Goal: Transaction & Acquisition: Purchase product/service

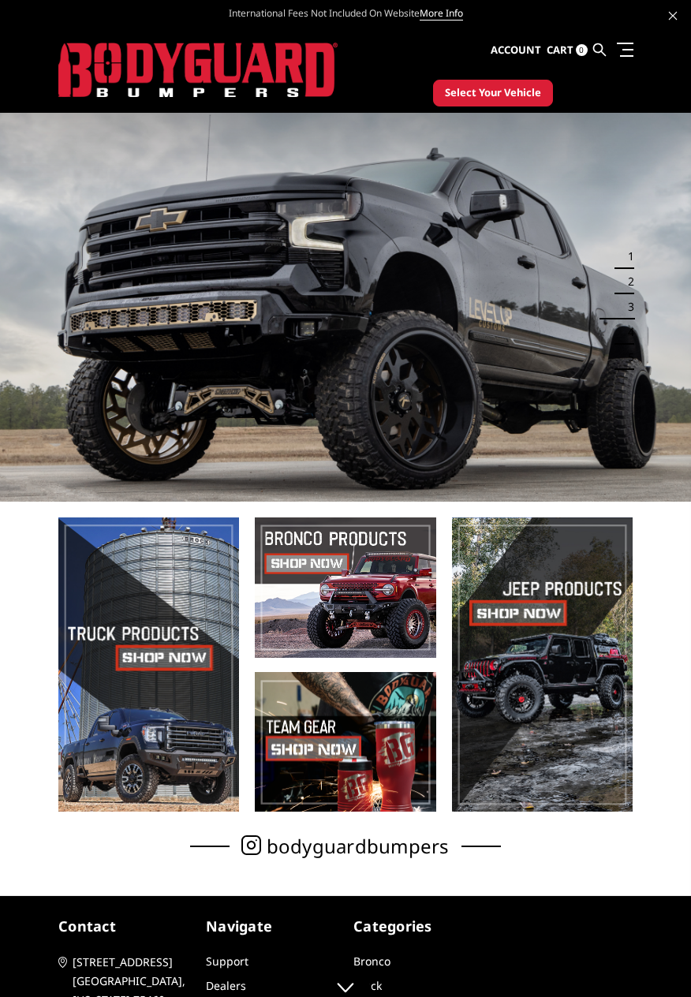
click at [495, 86] on span "Select Your Vehicle" at bounding box center [493, 93] width 96 height 16
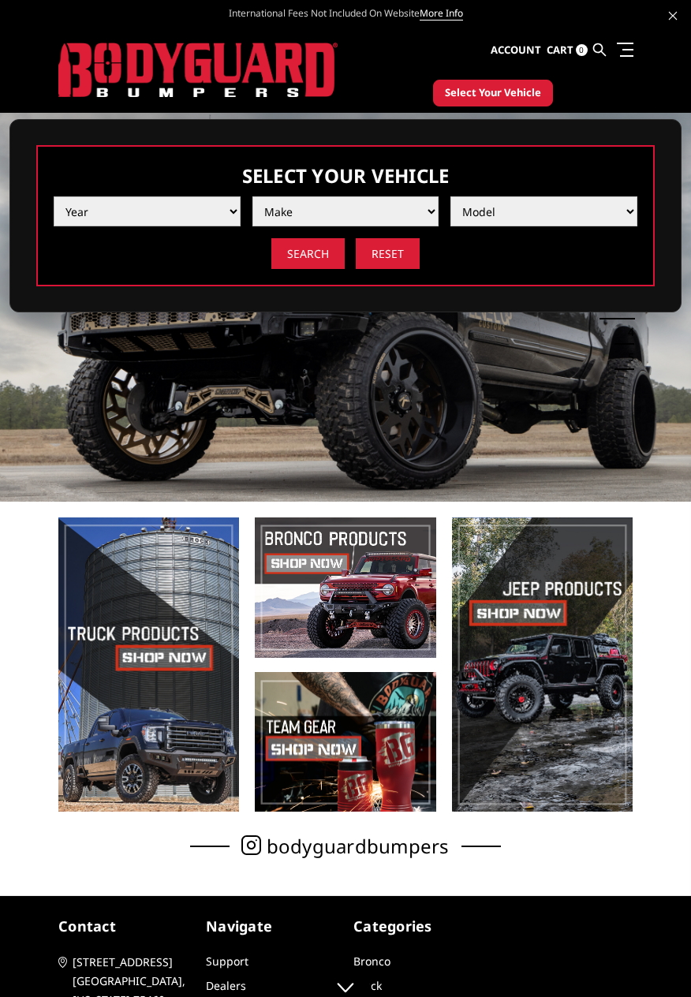
click at [103, 212] on select "Year [DATE] 2024 2023 2022 2021 2020 2019 2018 2017 2016 2015 2014 2013 2012 20…" at bounding box center [147, 211] width 187 height 30
select select "yr_2025"
click at [54, 196] on select "Year 2025 2024 2023 2022 2021 2020 2019 2018 2017 2016 2015 2014 2013 2012 2011…" at bounding box center [147, 211] width 187 height 30
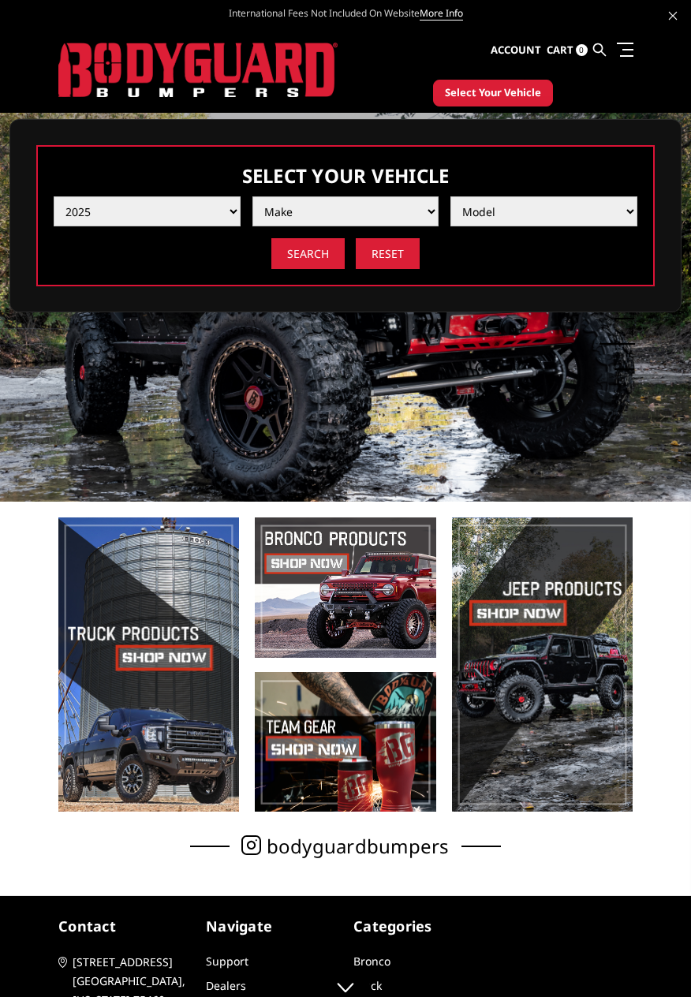
click at [376, 201] on select "Make Chevrolet Ford GMC Ram Toyota" at bounding box center [345, 211] width 187 height 30
select select "mk_gmc"
click at [252, 196] on select "Make Chevrolet Ford GMC Ram Toyota" at bounding box center [345, 211] width 187 height 30
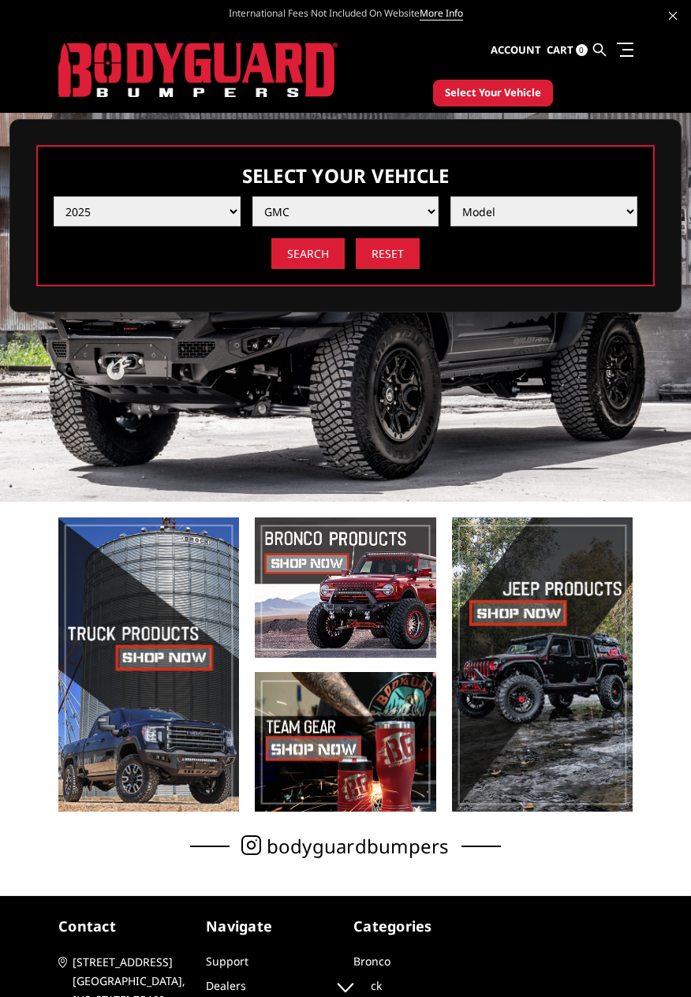
click at [570, 212] on select "Model Sierra 1500 Sierra 2500 / 3500" at bounding box center [543, 211] width 187 height 30
select select "md_sierra-2500-3500"
click at [450, 196] on select "Model Sierra 1500 Sierra 2500 / 3500" at bounding box center [543, 211] width 187 height 30
click at [302, 246] on input "Search" at bounding box center [307, 253] width 73 height 31
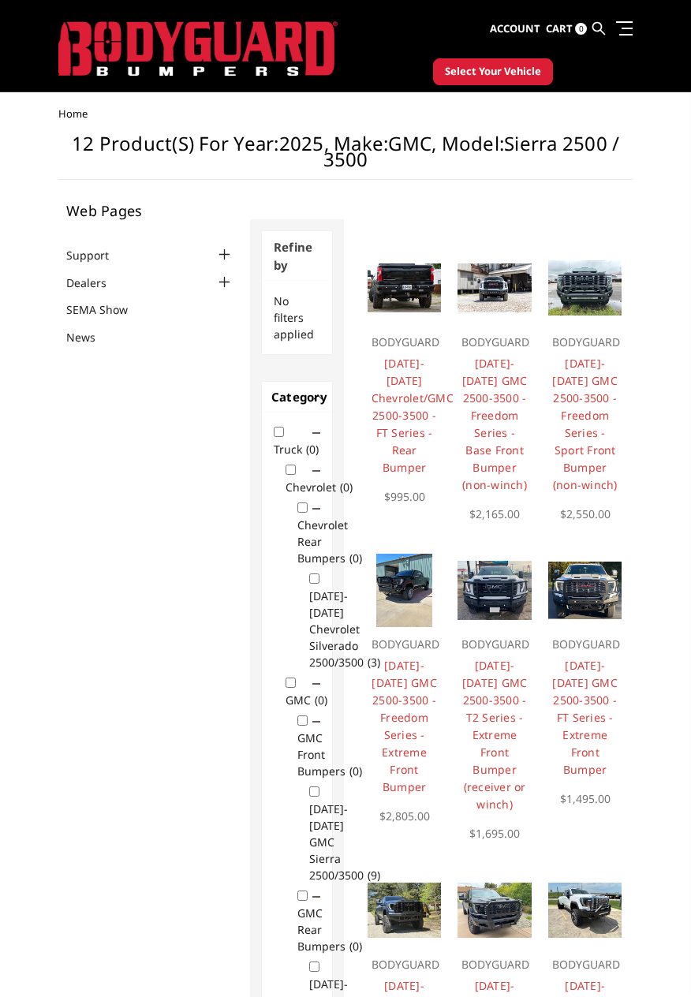
scroll to position [13, 0]
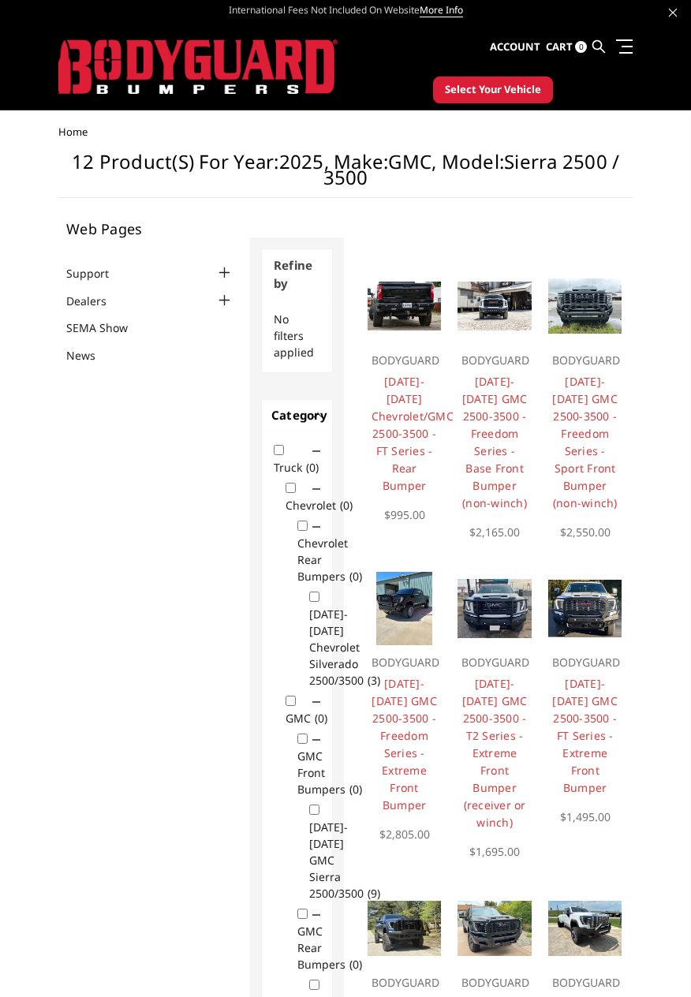
click at [599, 323] on img at bounding box center [585, 305] width 74 height 55
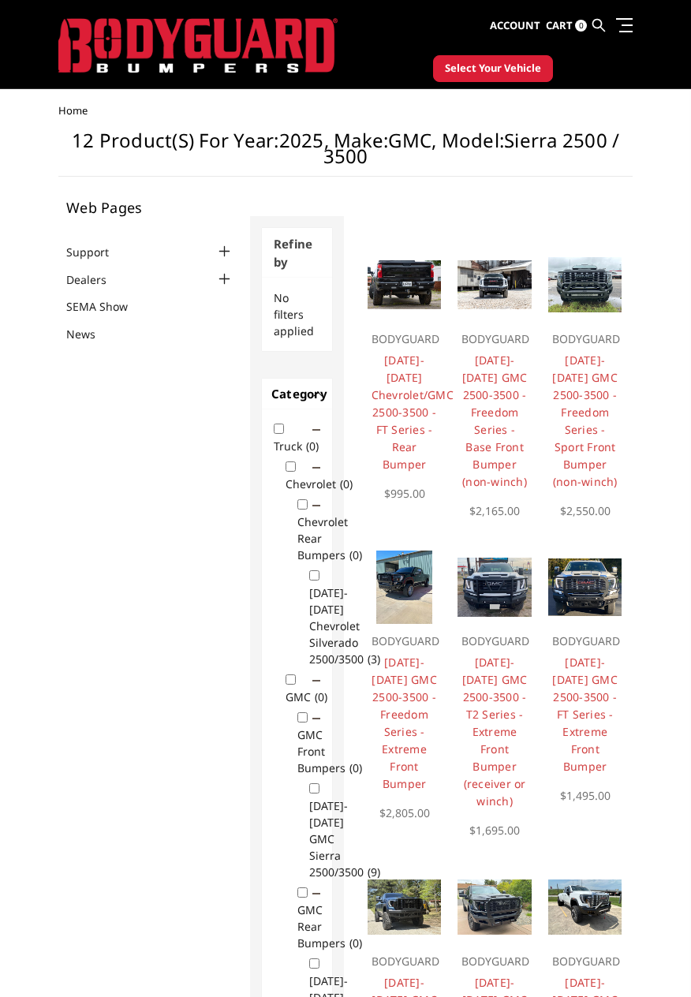
scroll to position [54, 0]
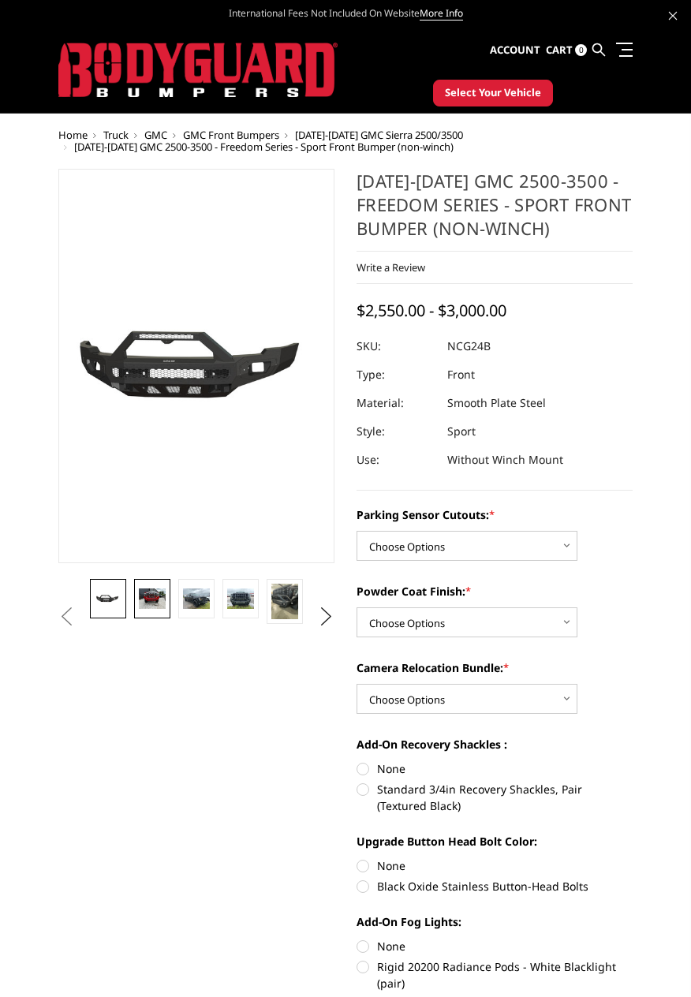
click at [157, 597] on img at bounding box center [152, 598] width 27 height 21
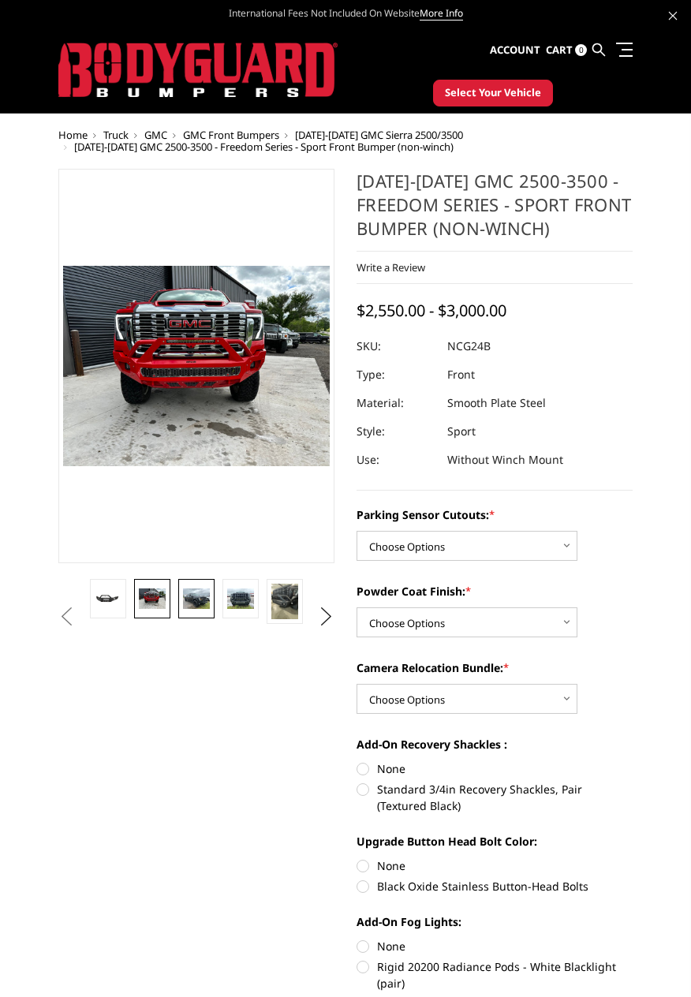
click at [200, 610] on link at bounding box center [196, 598] width 36 height 39
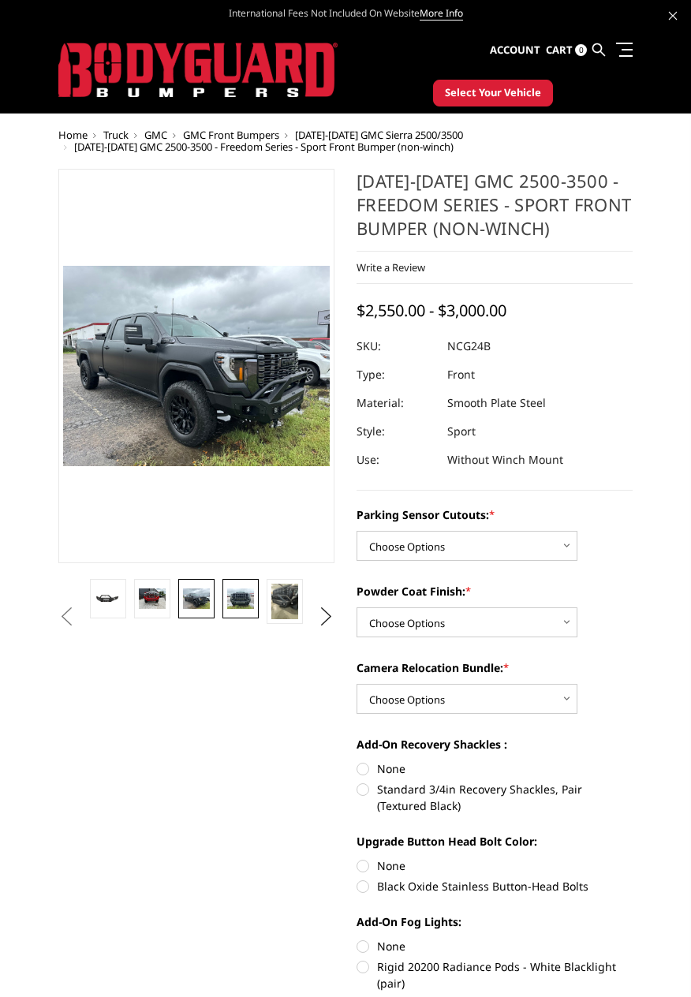
click at [243, 607] on img at bounding box center [240, 598] width 27 height 21
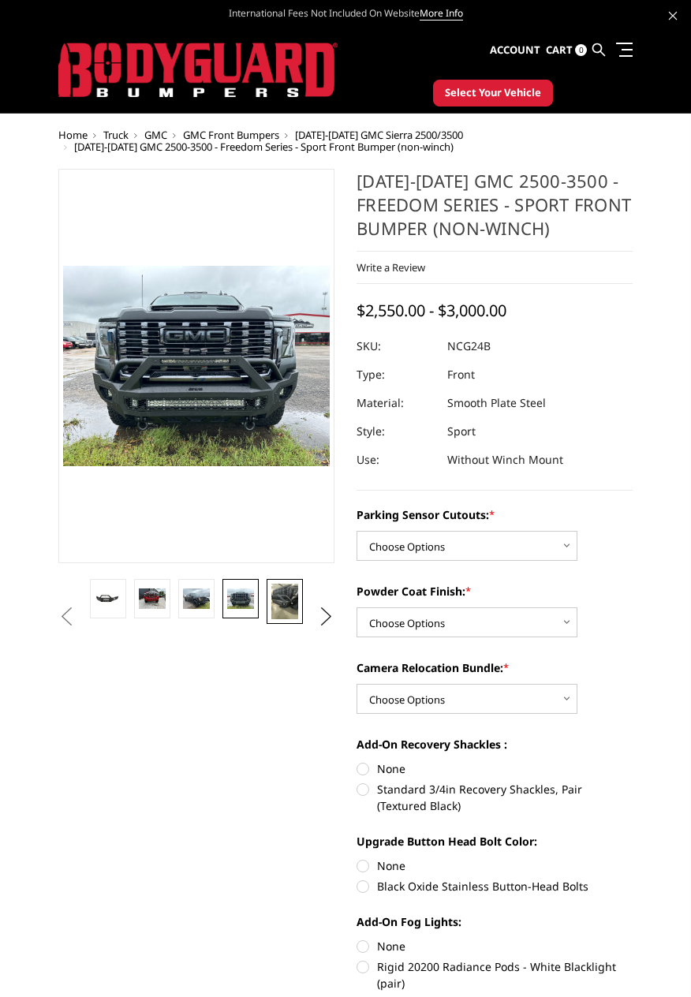
click at [288, 607] on img at bounding box center [284, 601] width 27 height 35
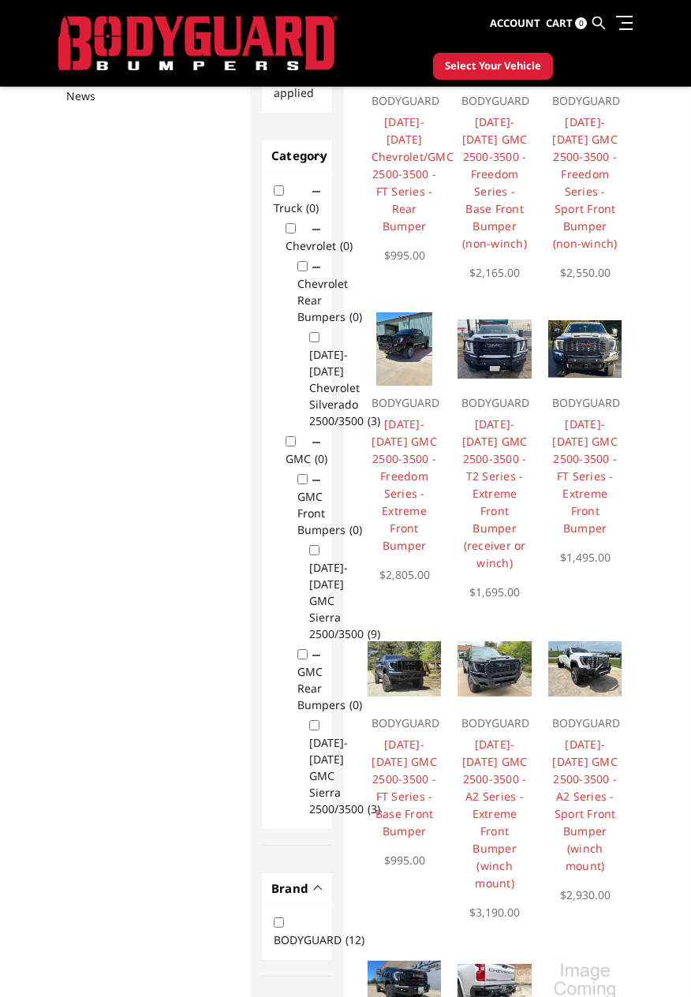
scroll to position [225, 0]
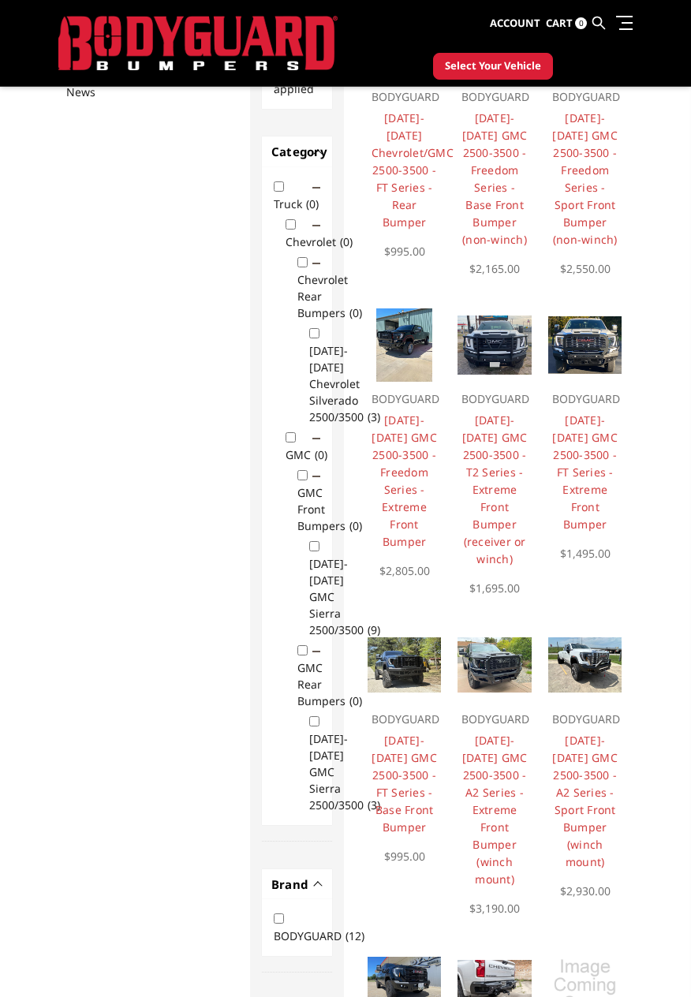
click at [594, 355] on img at bounding box center [585, 345] width 74 height 58
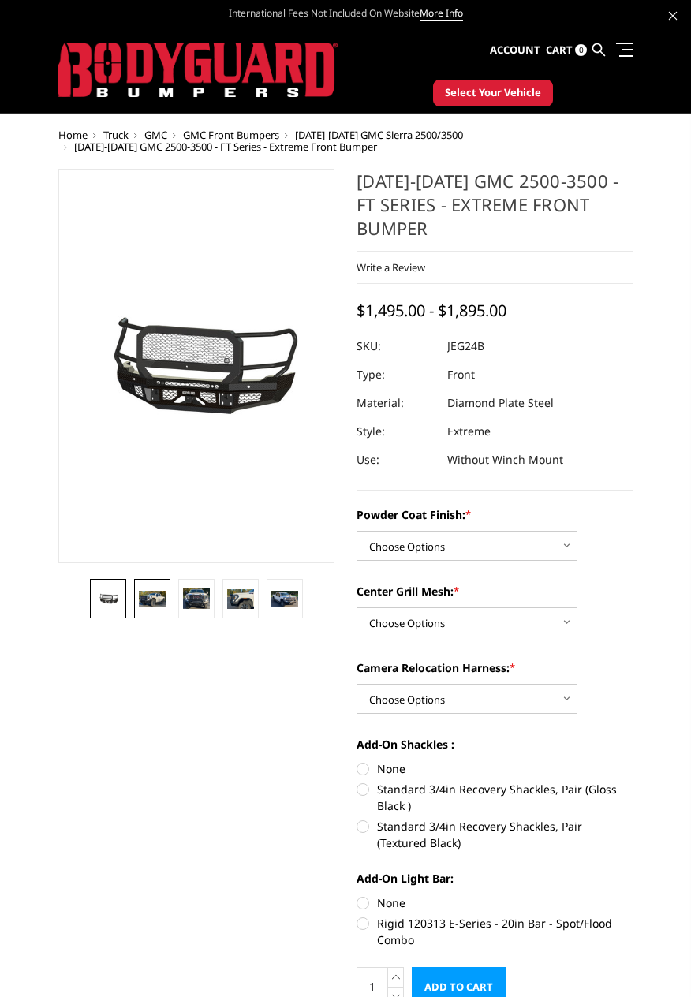
click at [153, 606] on img at bounding box center [152, 599] width 27 height 16
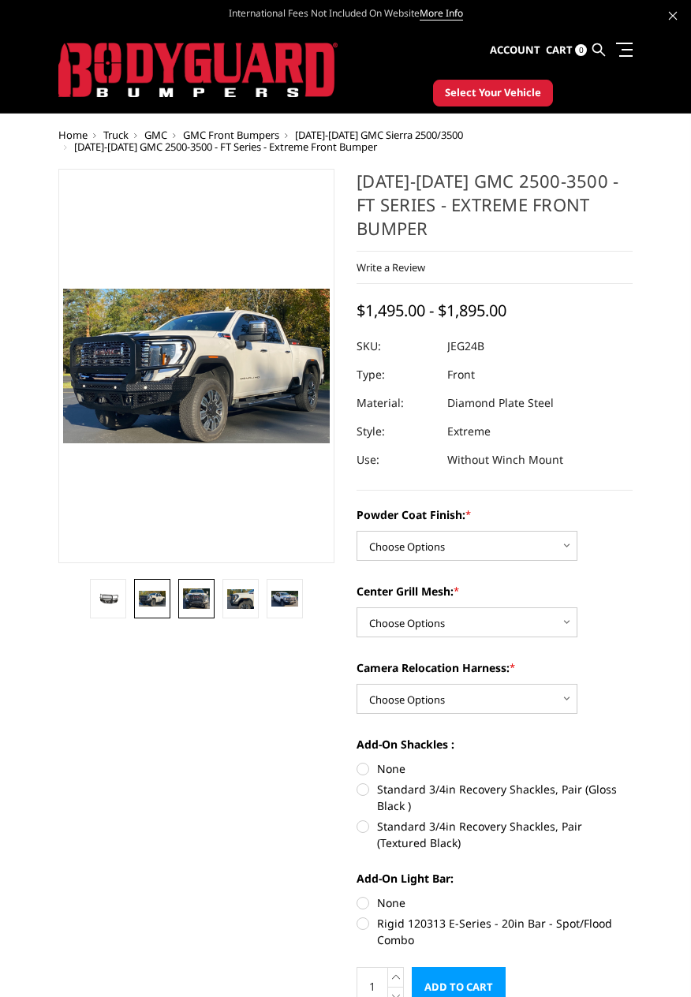
click at [203, 596] on img at bounding box center [196, 598] width 27 height 21
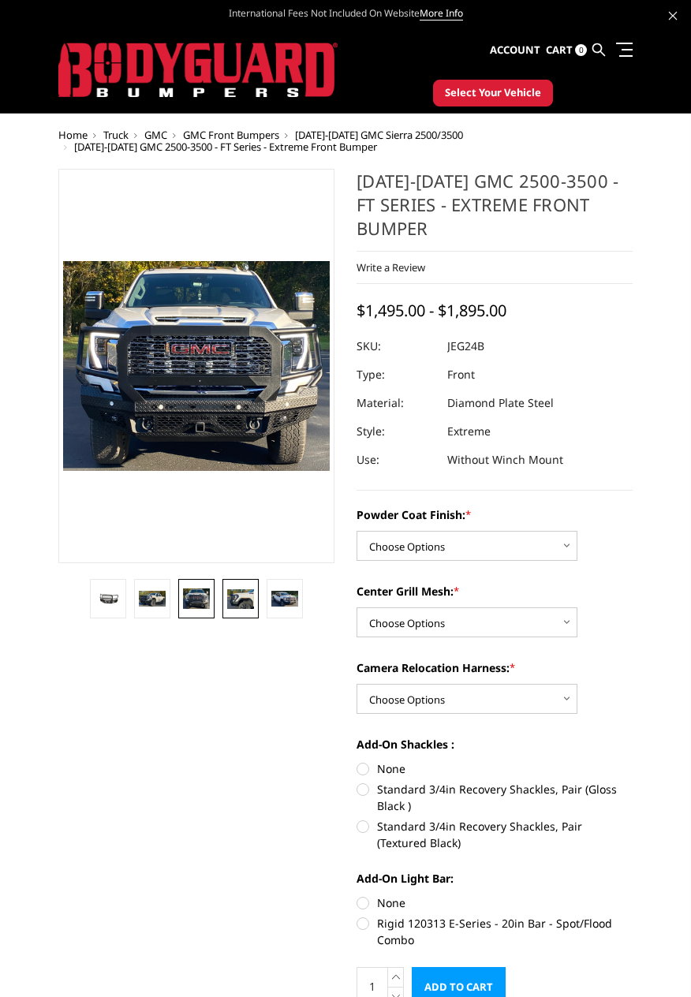
click at [242, 616] on link at bounding box center [240, 598] width 36 height 39
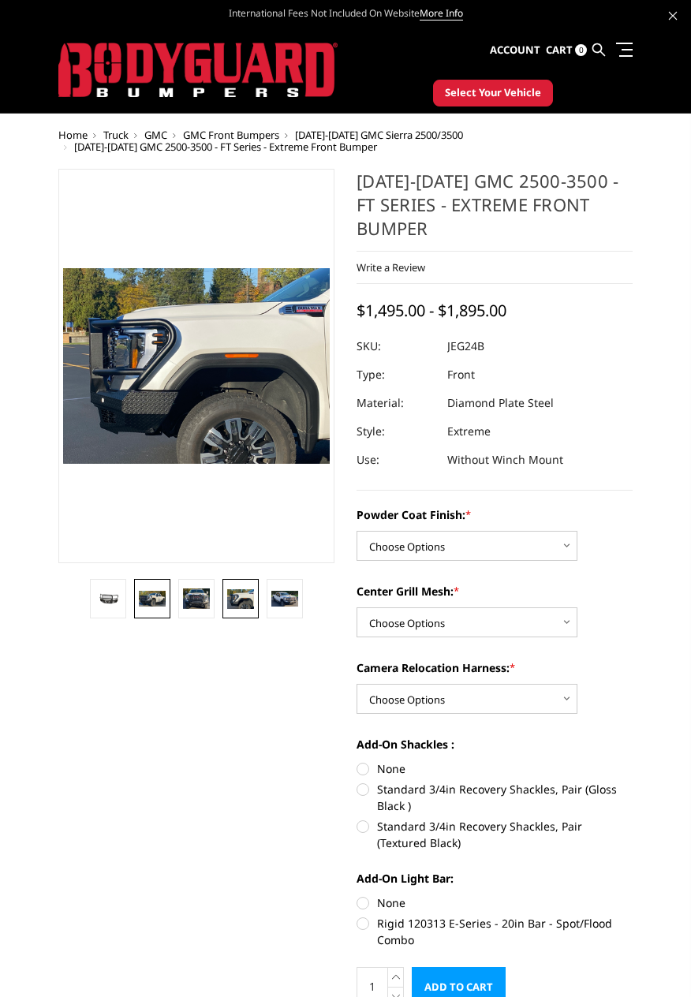
click at [159, 601] on img at bounding box center [152, 599] width 27 height 16
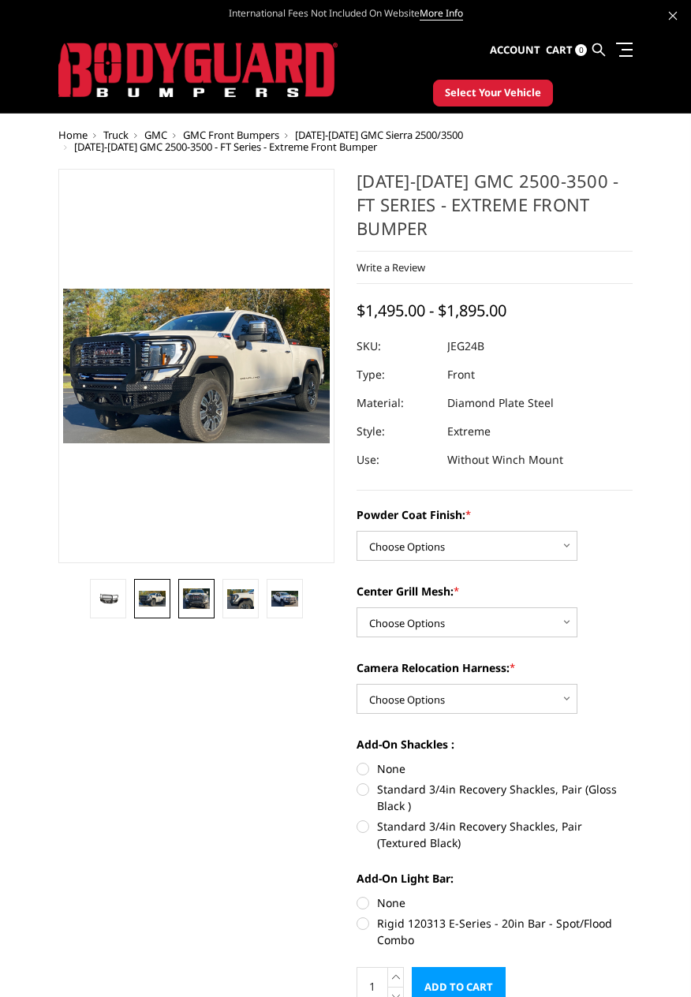
click at [214, 600] on link at bounding box center [196, 598] width 36 height 39
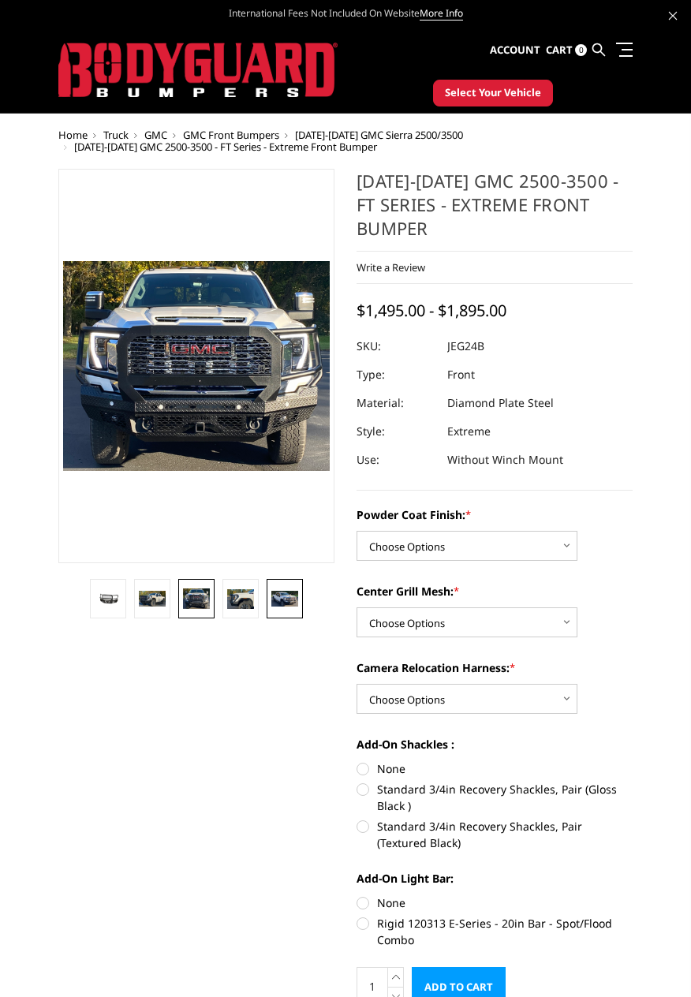
click at [284, 602] on img at bounding box center [284, 599] width 27 height 17
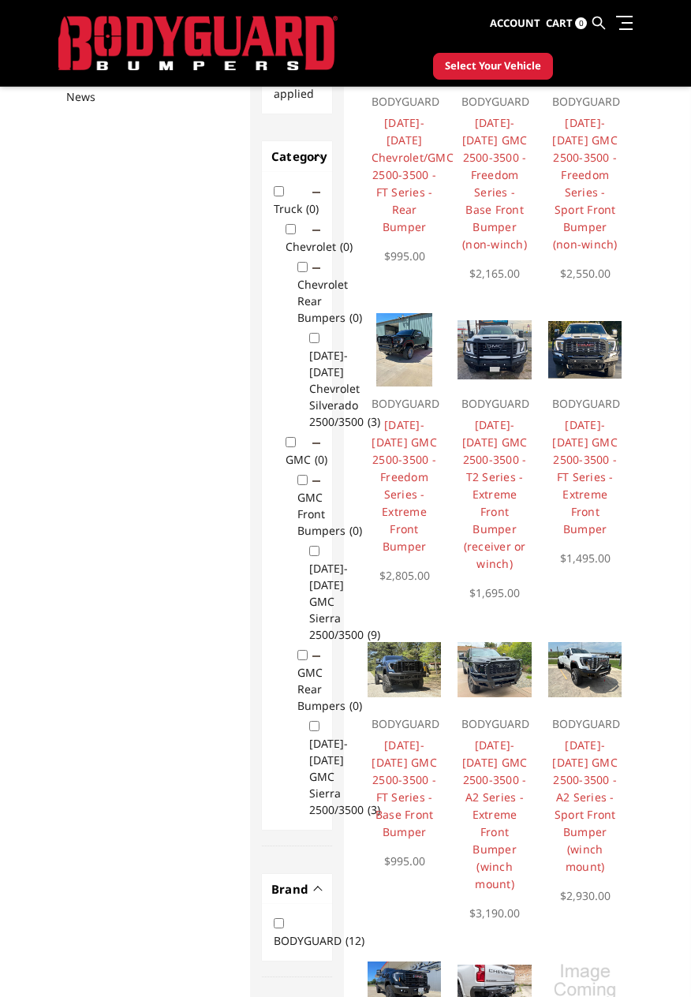
scroll to position [225, 0]
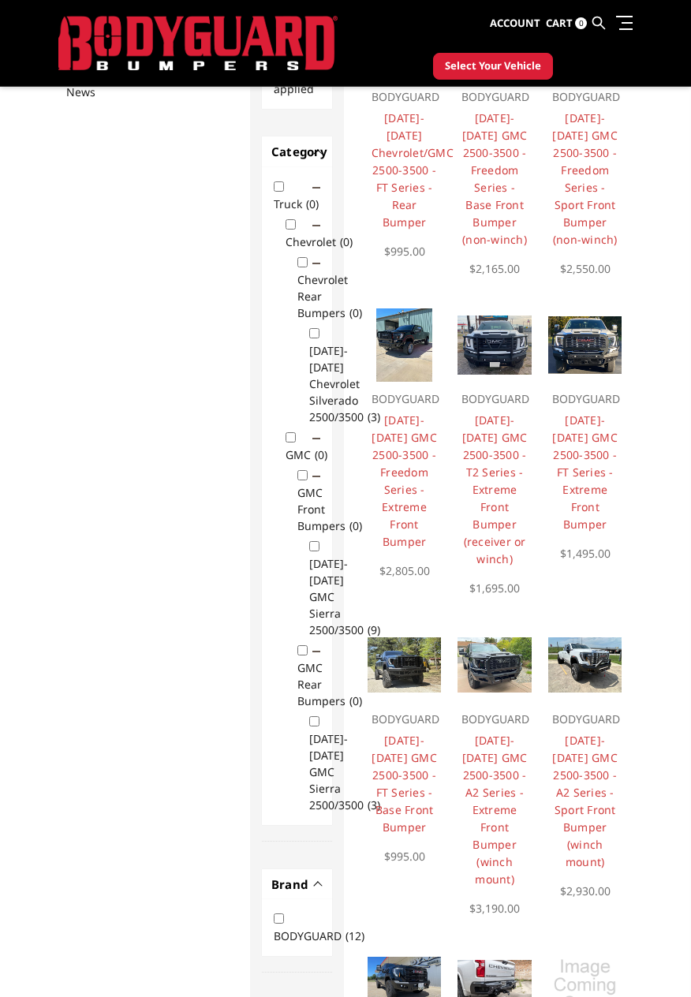
click at [502, 358] on img at bounding box center [494, 344] width 74 height 59
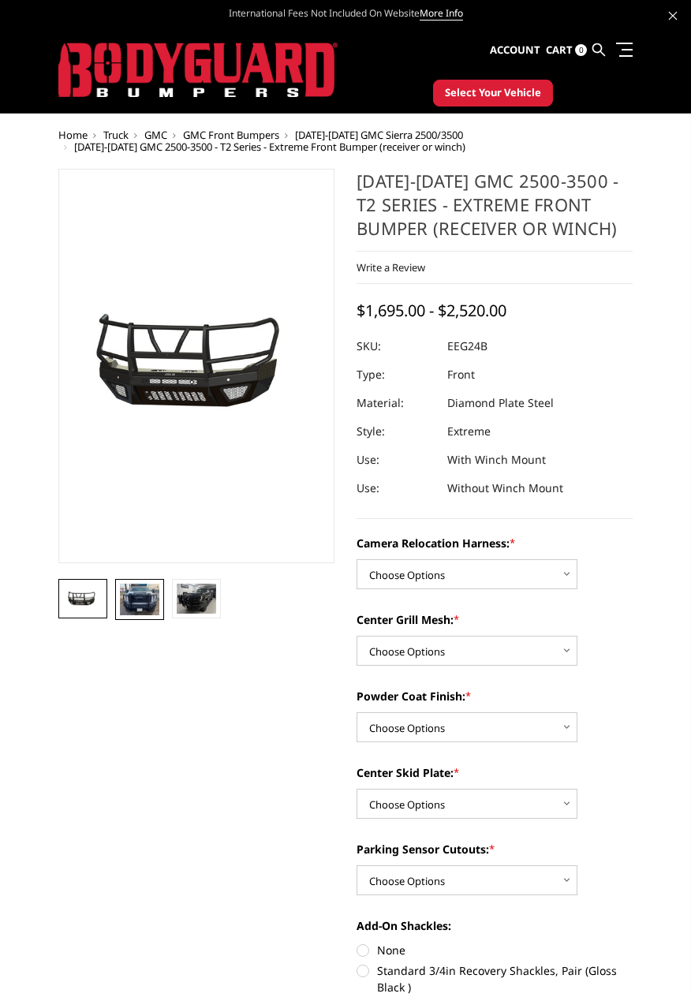
click at [137, 600] on img at bounding box center [139, 600] width 39 height 32
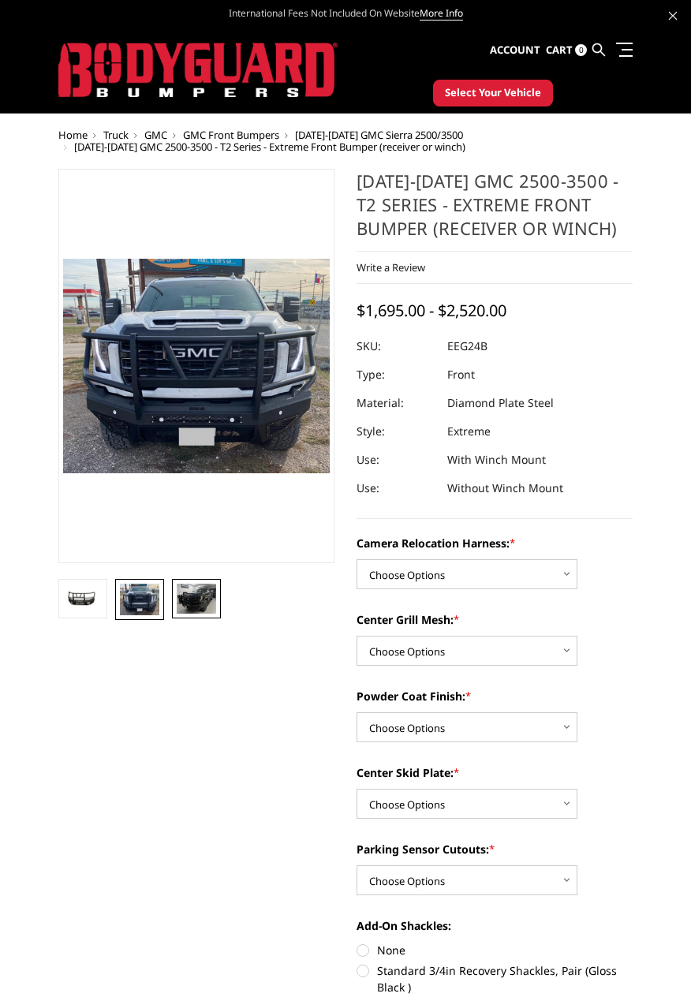
click at [193, 600] on img at bounding box center [196, 599] width 39 height 30
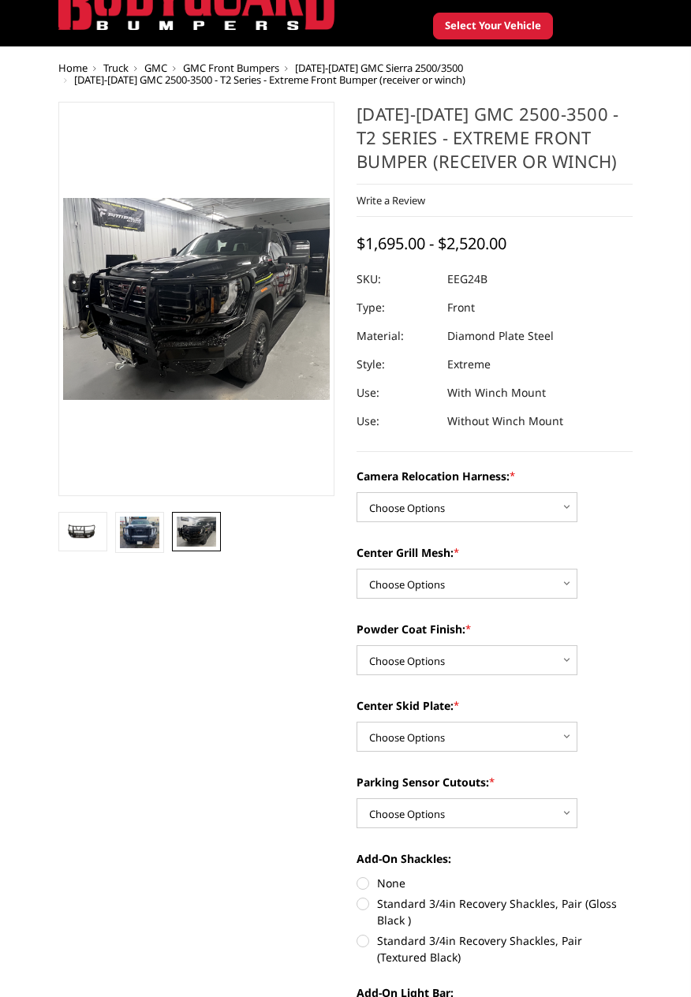
scroll to position [69, 0]
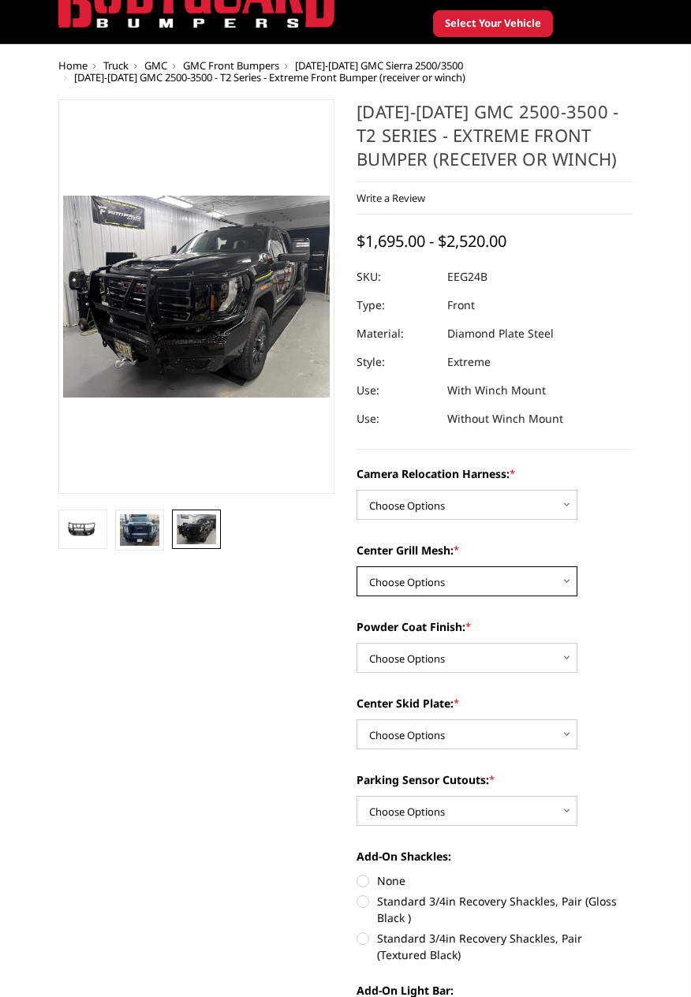
click at [576, 579] on select "Choose Options Without expanded metal With expanded metal" at bounding box center [466, 581] width 221 height 30
select select "3740"
click at [356, 566] on select "Choose Options Without expanded metal With expanded metal" at bounding box center [466, 581] width 221 height 30
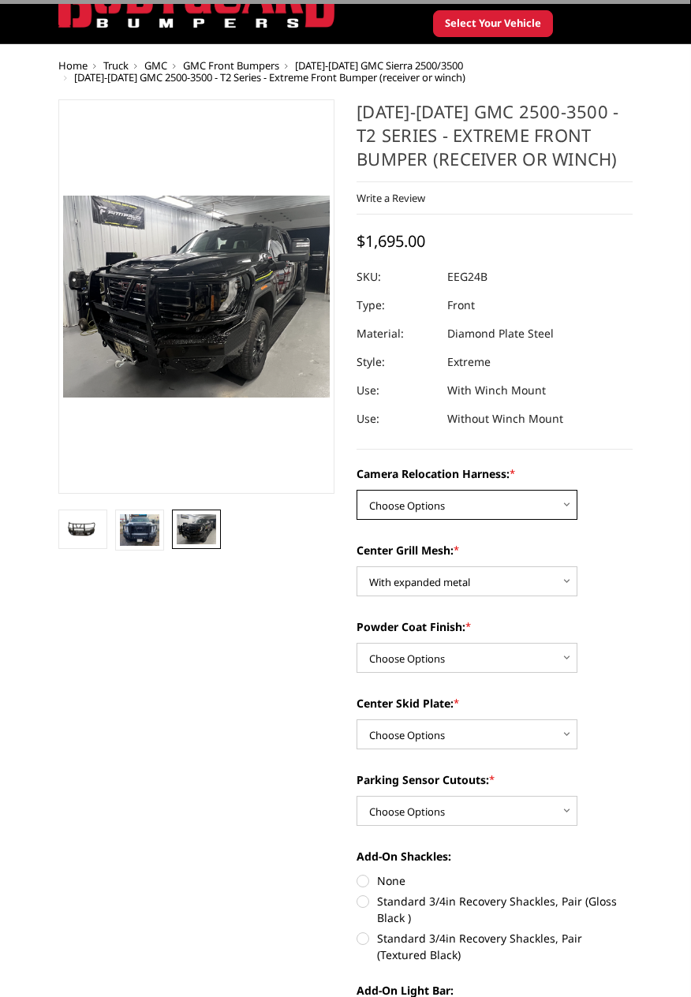
click at [558, 510] on select "Choose Options Without camera harness With camera harness" at bounding box center [466, 505] width 221 height 30
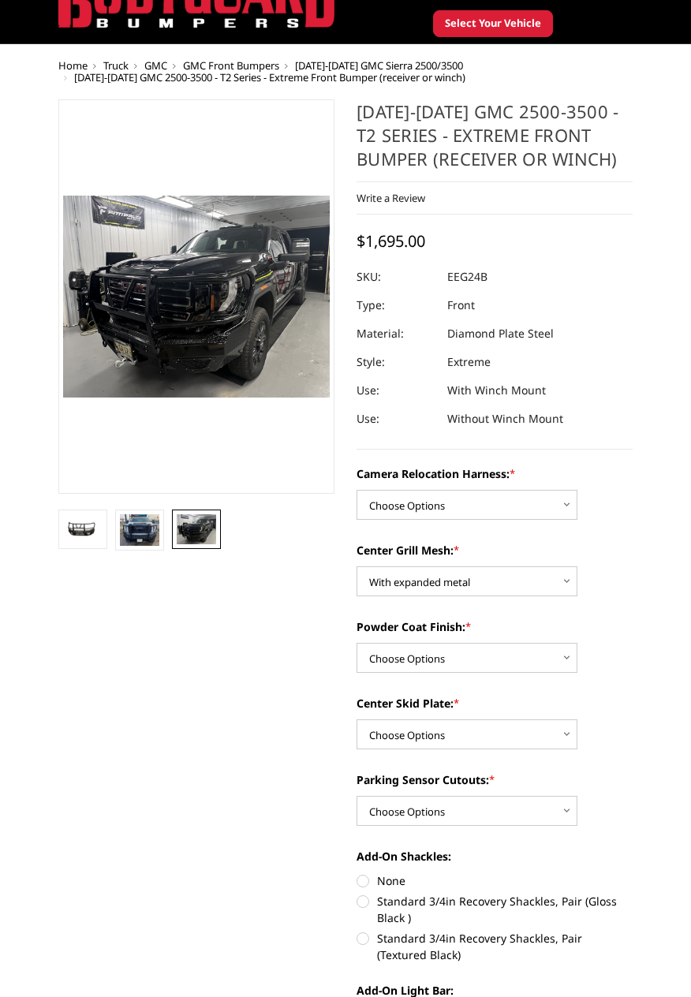
click at [564, 655] on select "Choose Options Textured Black Powder Coat Gloss Black Powder Coat Bare Metal" at bounding box center [466, 658] width 221 height 30
select select "3739"
click at [356, 643] on select "Choose Options Textured Black Powder Coat Gloss Black Powder Coat Bare Metal" at bounding box center [466, 658] width 221 height 30
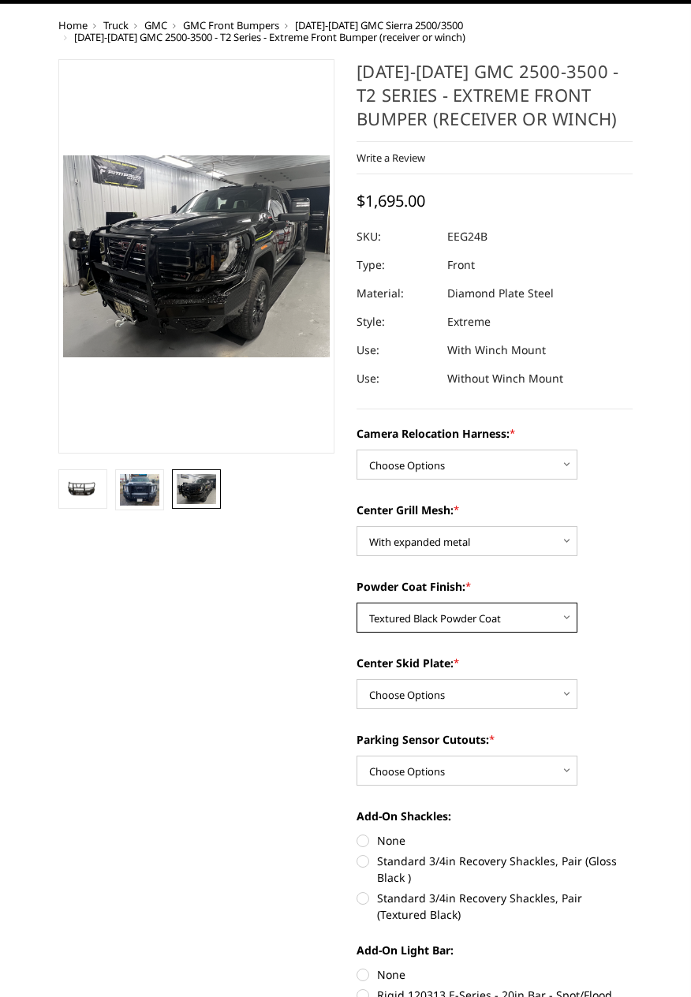
scroll to position [128, 0]
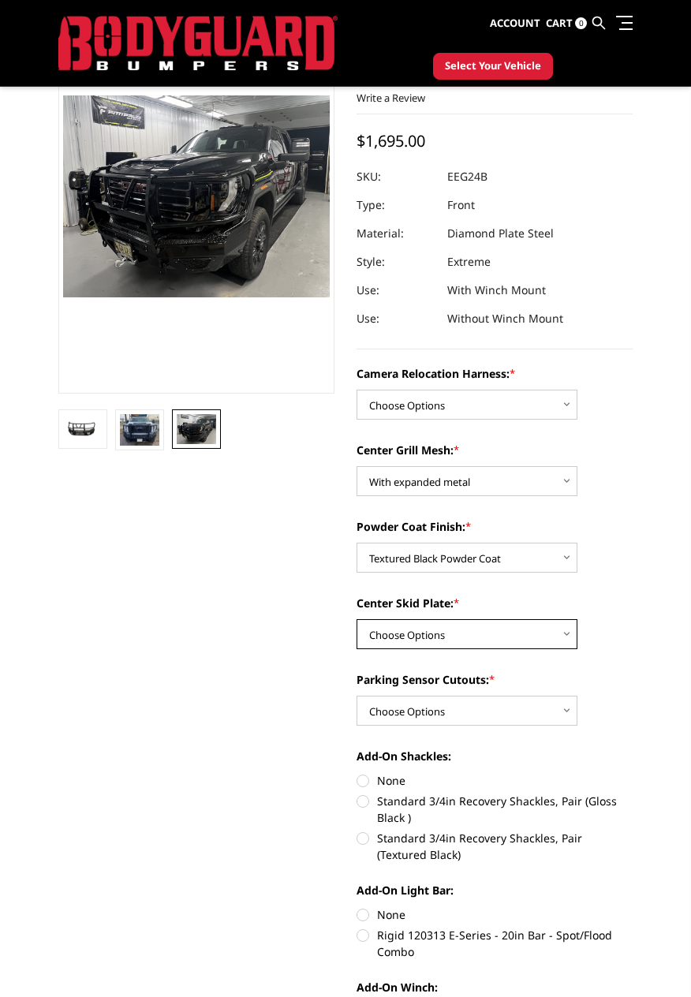
click at [560, 636] on select "Choose Options Winch Mount Skid Plate Standard Skid Plate (included) 2" Receive…" at bounding box center [466, 634] width 221 height 30
click at [643, 626] on section "2024-2026 GMC 2500-3500 - T2 Series - Extreme Front Bumper (receiver or winch) …" at bounding box center [494, 659] width 298 height 1321
click at [576, 708] on select "Choose Options Yes - With Parking Sensor Cutouts" at bounding box center [466, 711] width 221 height 30
select select "3733"
click at [356, 696] on select "Choose Options Yes - With Parking Sensor Cutouts" at bounding box center [466, 711] width 221 height 30
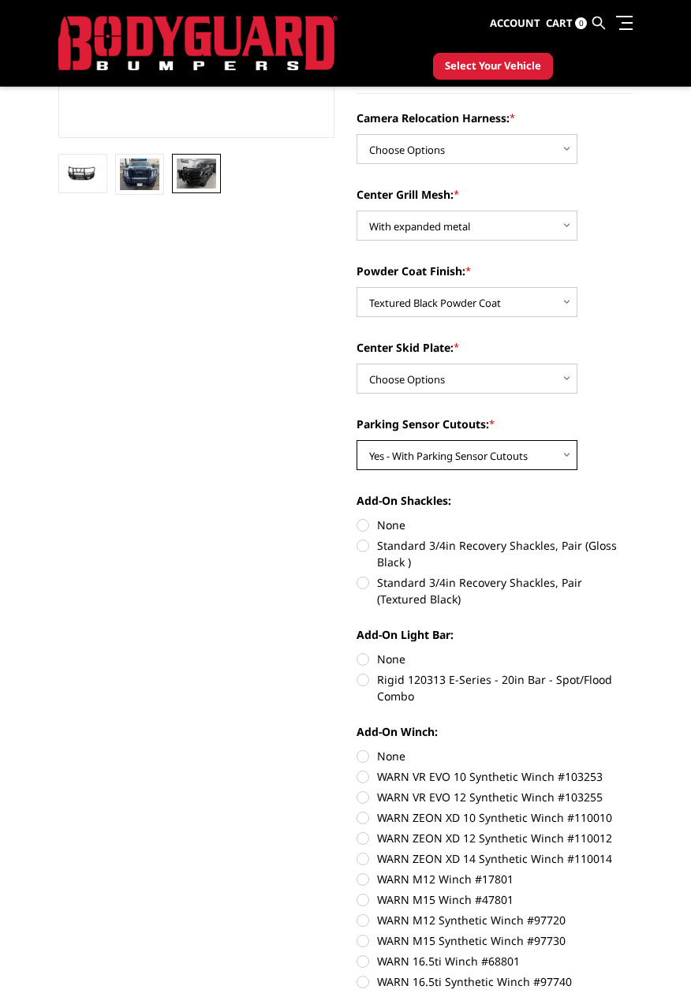
scroll to position [388, 0]
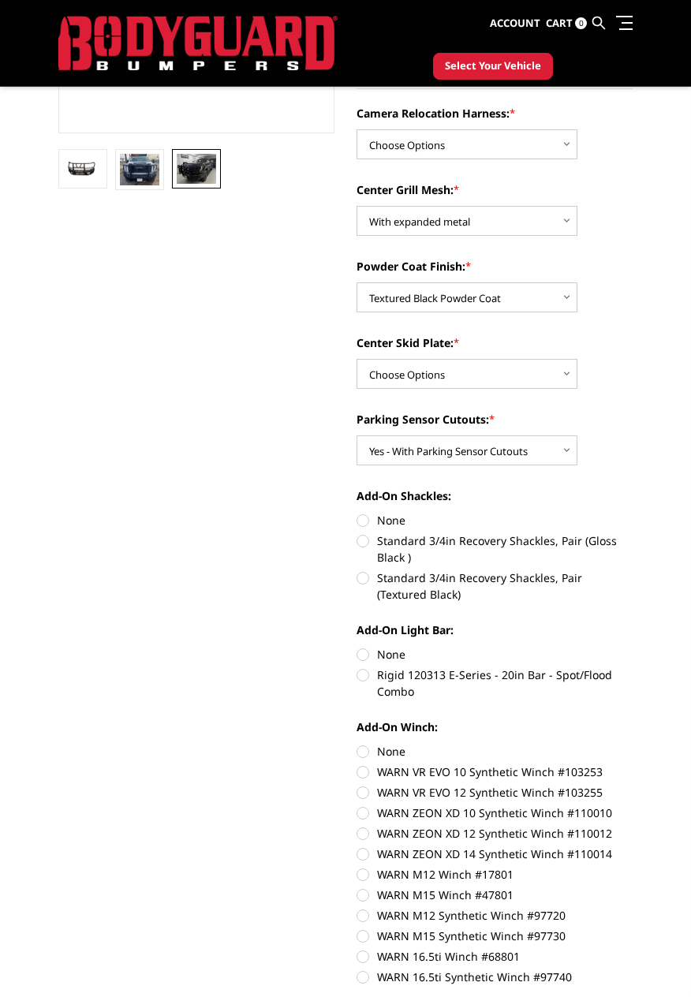
click at [569, 586] on label "Standard 3/4in Recovery Shackles, Pair (Textured Black)" at bounding box center [494, 585] width 276 height 33
click at [632, 533] on input "Standard 3/4in Recovery Shackles, Pair (Textured Black)" at bounding box center [632, 532] width 1 height 1
radio input "true"
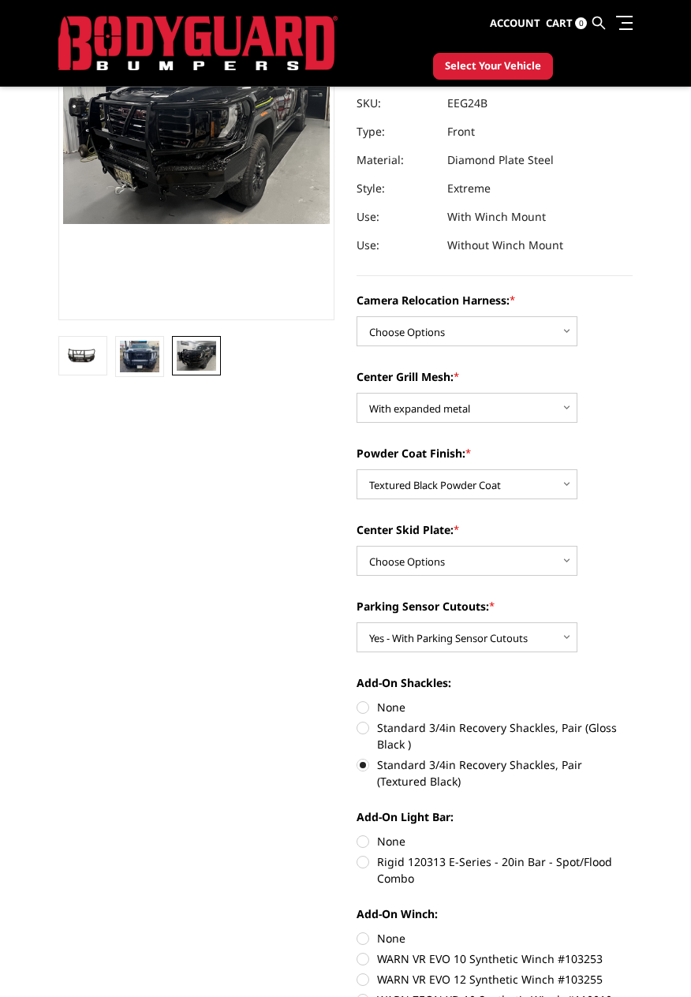
scroll to position [200, 0]
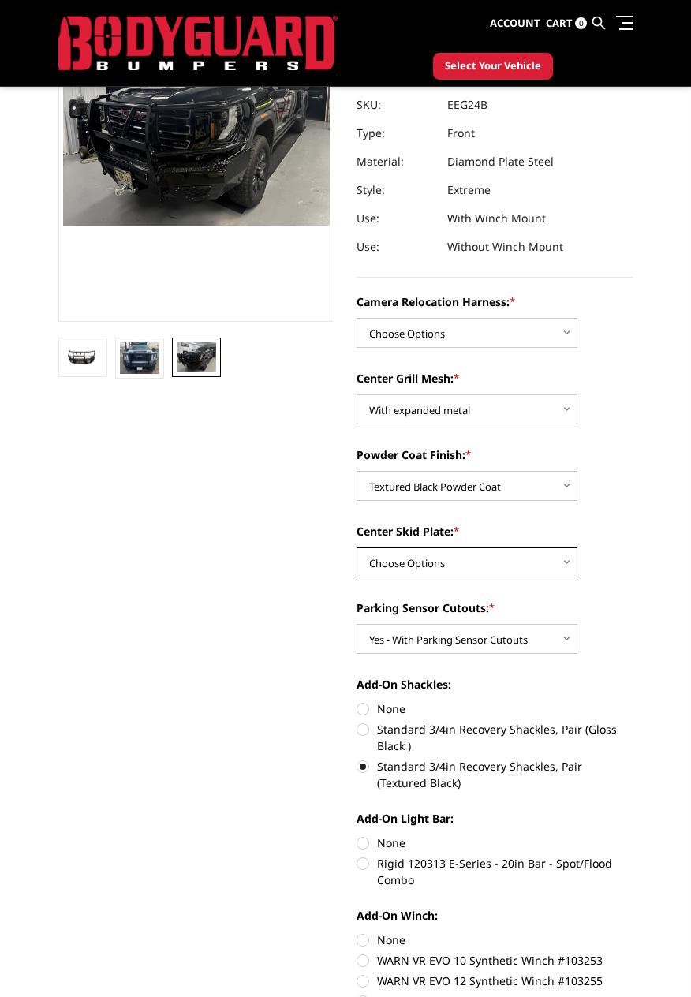
click at [573, 568] on select "Choose Options Winch Mount Skid Plate Standard Skid Plate (included) 2" Receive…" at bounding box center [466, 562] width 221 height 30
click at [640, 498] on section "2024-2026 GMC 2500-3500 - T2 Series - Extreme Front Bumper (receiver or winch) …" at bounding box center [494, 587] width 298 height 1321
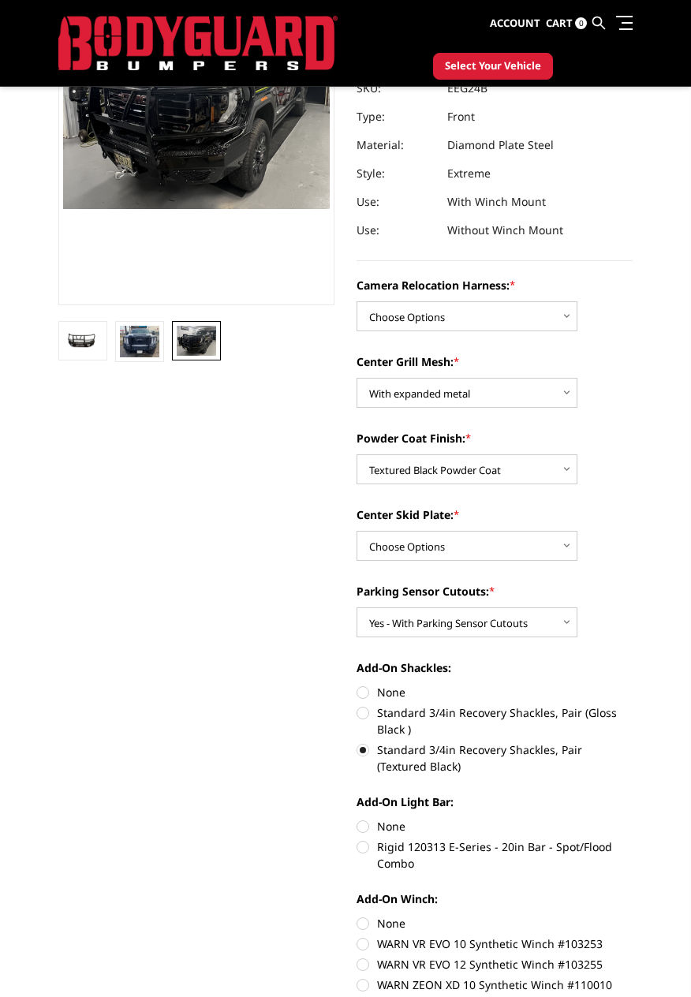
scroll to position [218, 0]
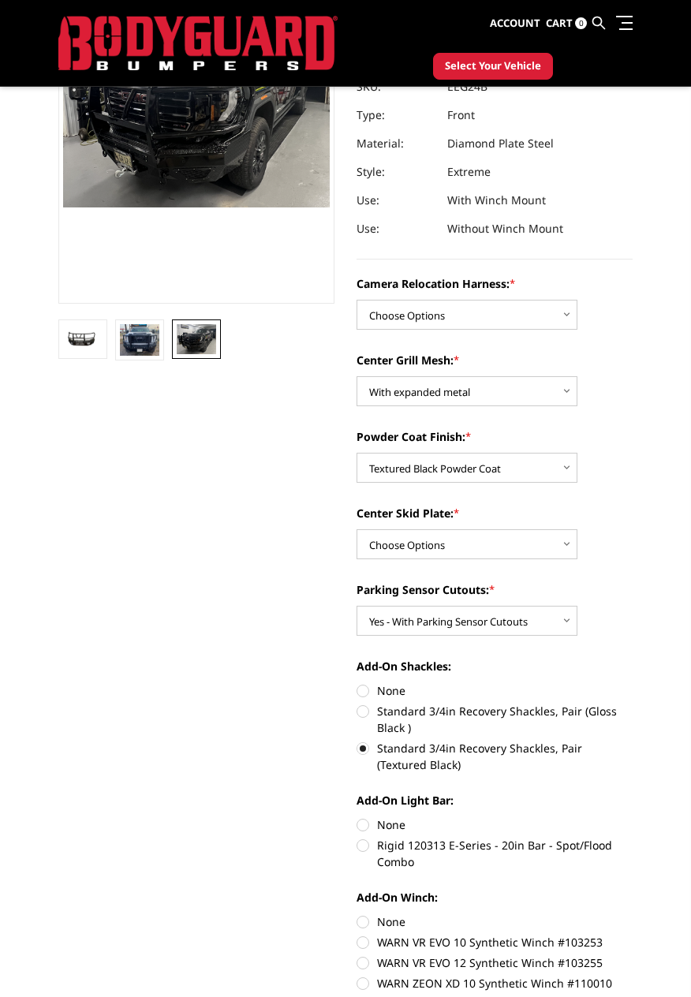
click at [364, 919] on label "None" at bounding box center [494, 921] width 276 height 17
click at [357, 914] on input "None" at bounding box center [356, 913] width 1 height 1
radio input "true"
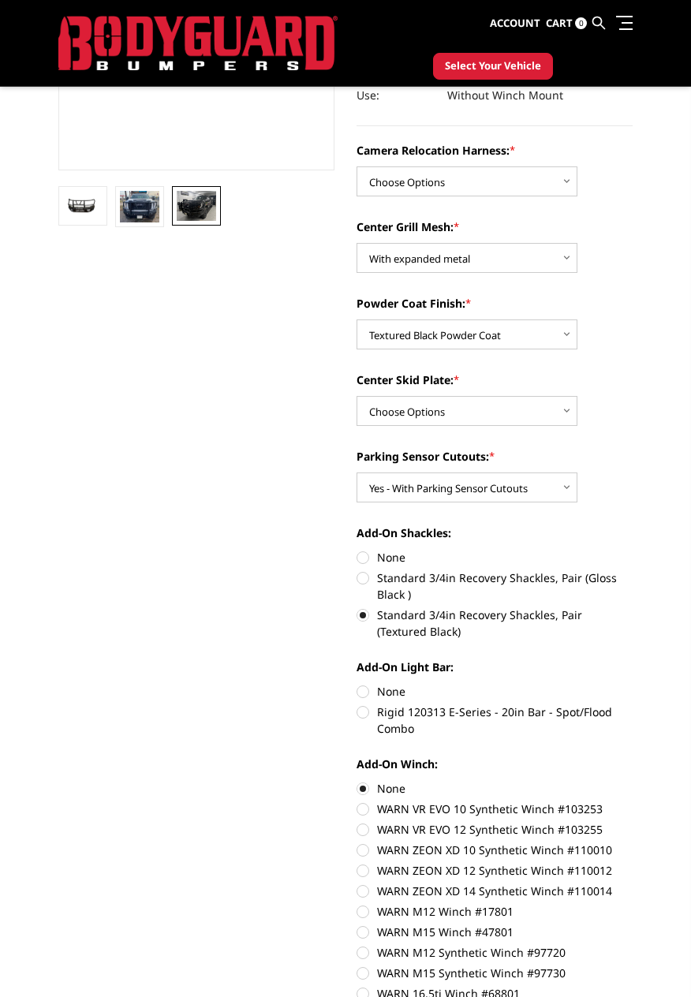
scroll to position [356, 0]
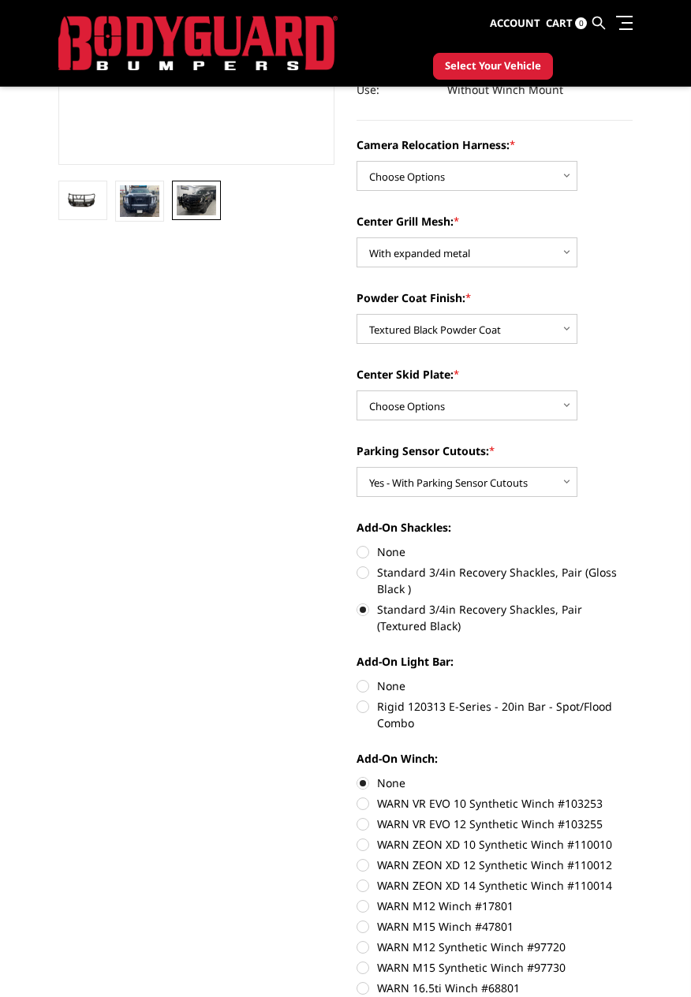
click at [363, 688] on label "None" at bounding box center [494, 685] width 276 height 17
click at [357, 678] on input "None" at bounding box center [356, 677] width 1 height 1
radio input "true"
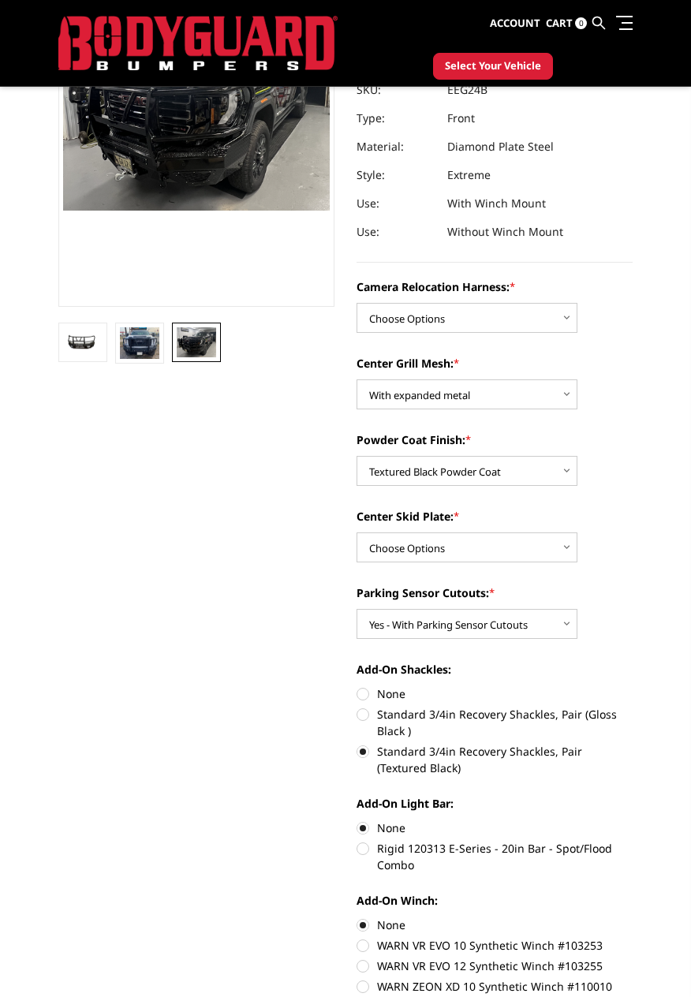
scroll to position [214, 0]
click at [573, 543] on select "Choose Options Winch Mount Skid Plate Standard Skid Plate (included) 2" Receive…" at bounding box center [466, 548] width 221 height 30
select select "3736"
click at [356, 533] on select "Choose Options Winch Mount Skid Plate Standard Skid Plate (included) 2" Receive…" at bounding box center [466, 548] width 221 height 30
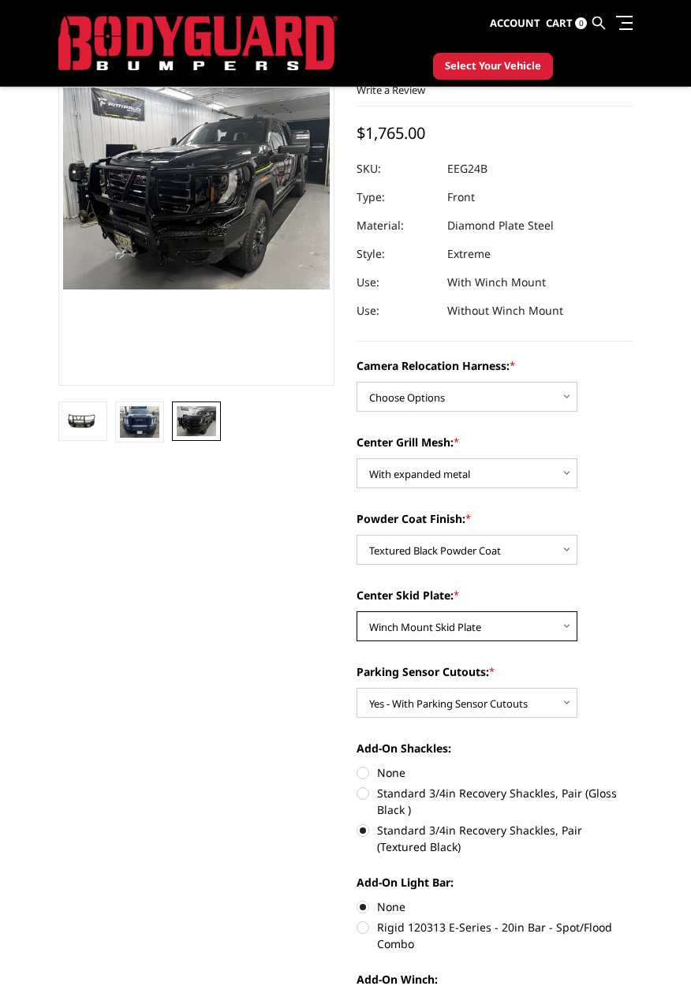
scroll to position [134, 0]
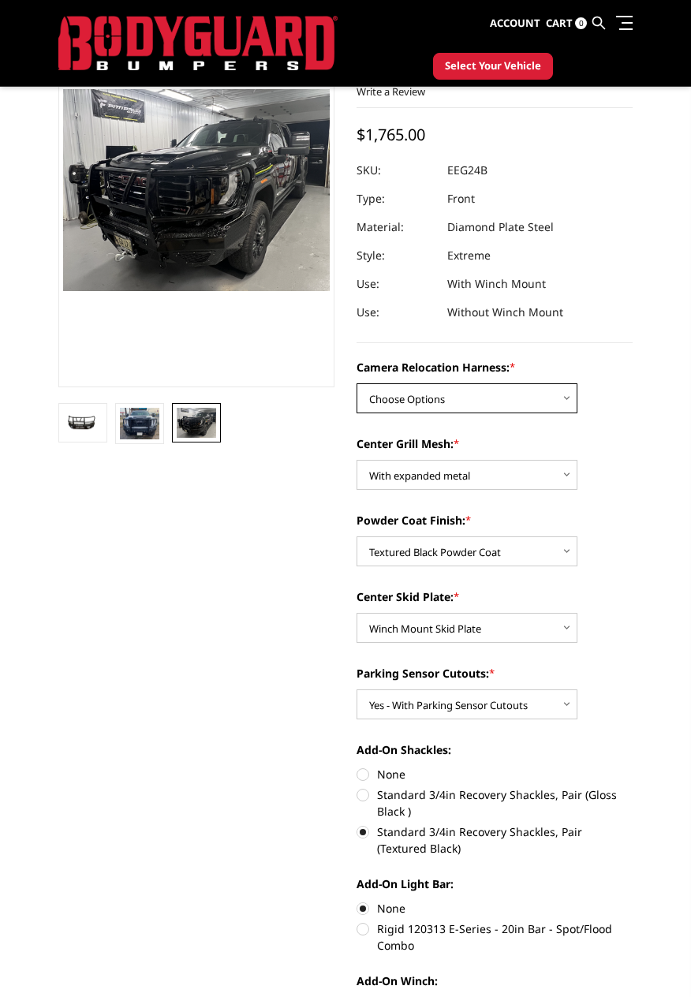
click at [561, 390] on select "Choose Options Without camera harness With camera harness" at bounding box center [466, 398] width 221 height 30
select select "3743"
click at [356, 383] on select "Choose Options Without camera harness With camera harness" at bounding box center [466, 398] width 221 height 30
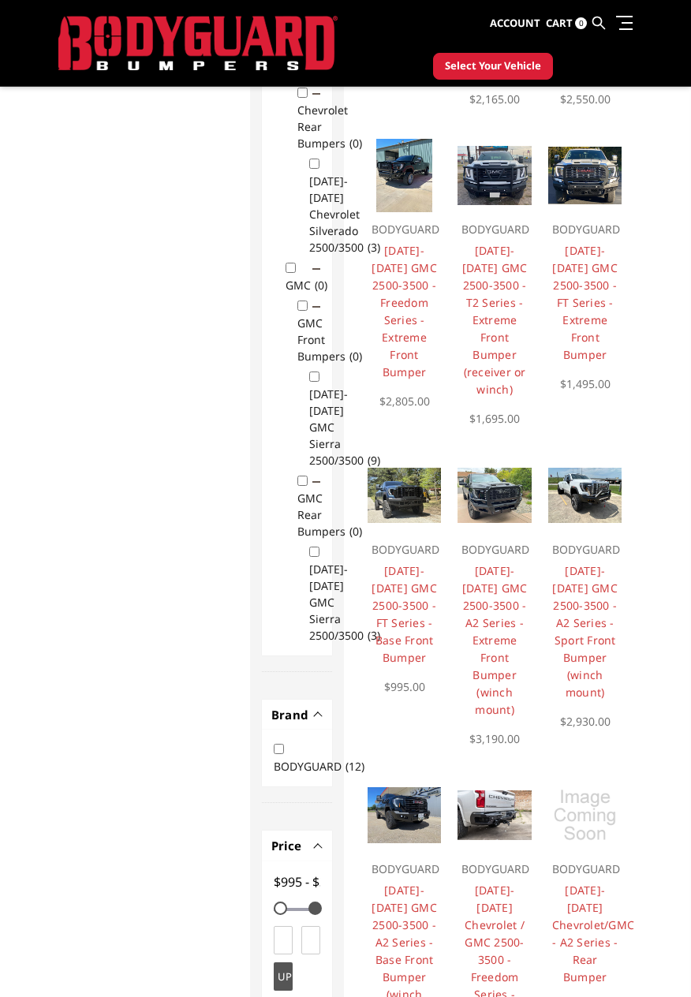
scroll to position [395, 0]
click at [488, 544] on p "BODYGUARD" at bounding box center [494, 548] width 66 height 19
click at [498, 500] on img at bounding box center [494, 494] width 74 height 55
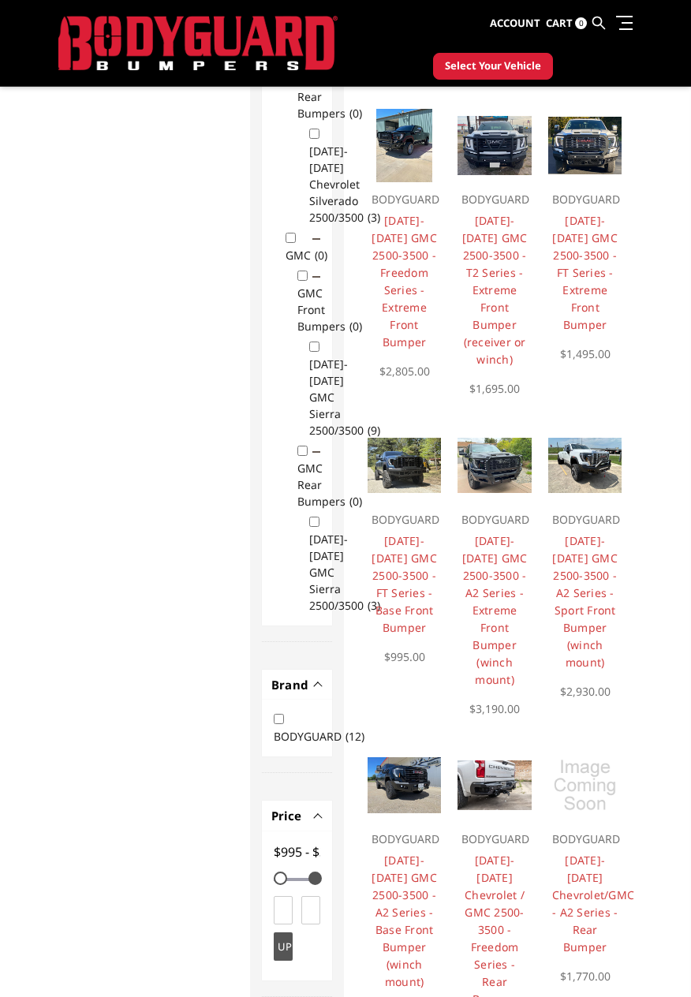
scroll to position [446, 0]
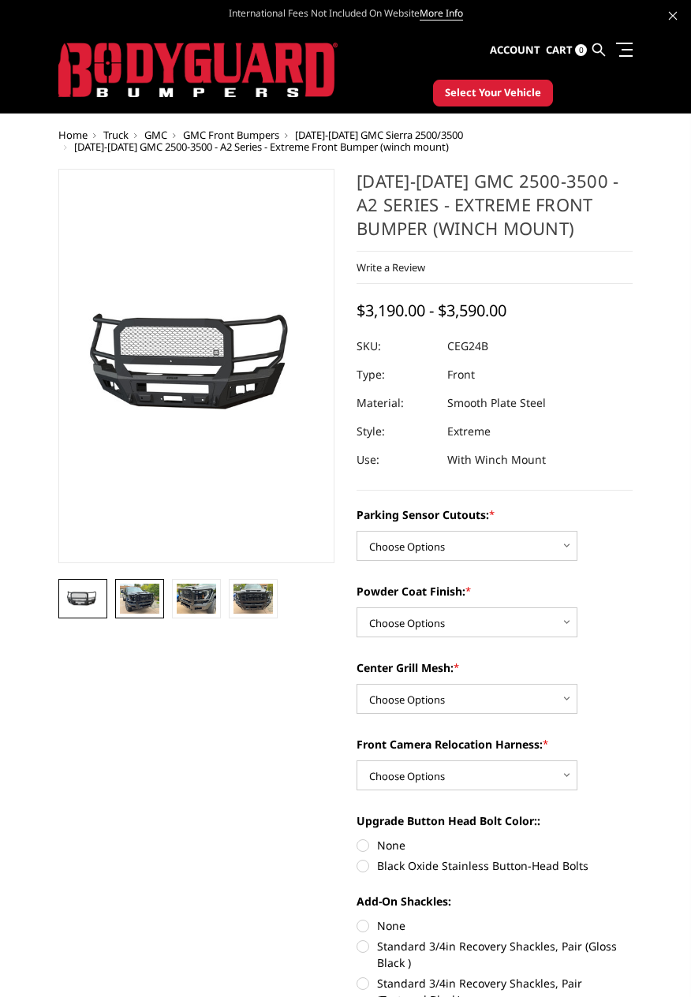
click at [143, 611] on img at bounding box center [139, 599] width 39 height 30
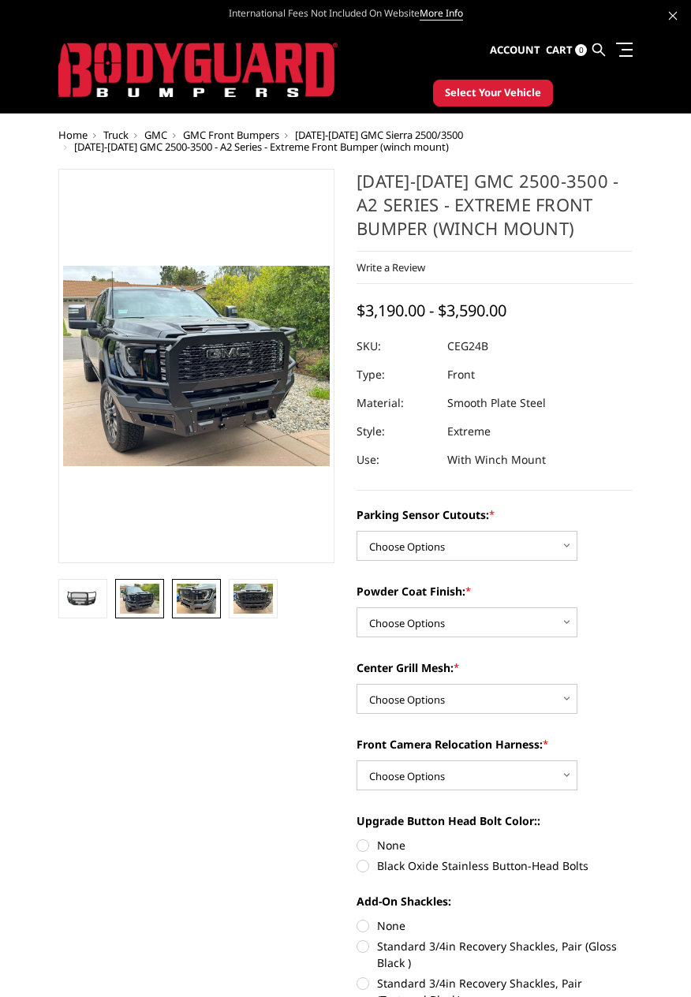
click at [195, 603] on img at bounding box center [196, 599] width 39 height 30
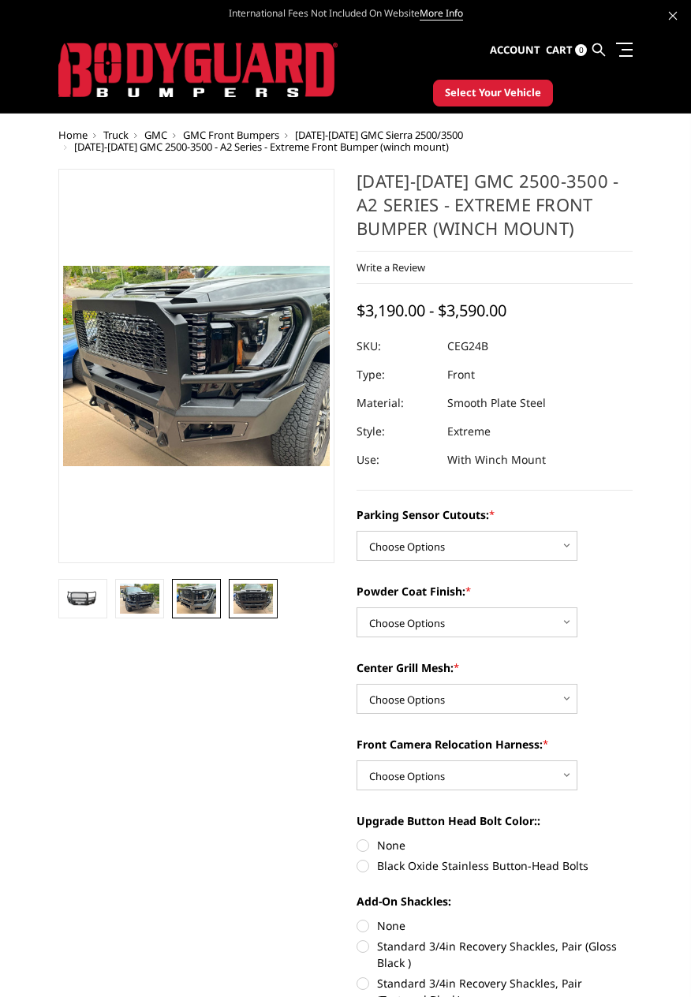
click at [259, 598] on img at bounding box center [252, 599] width 39 height 30
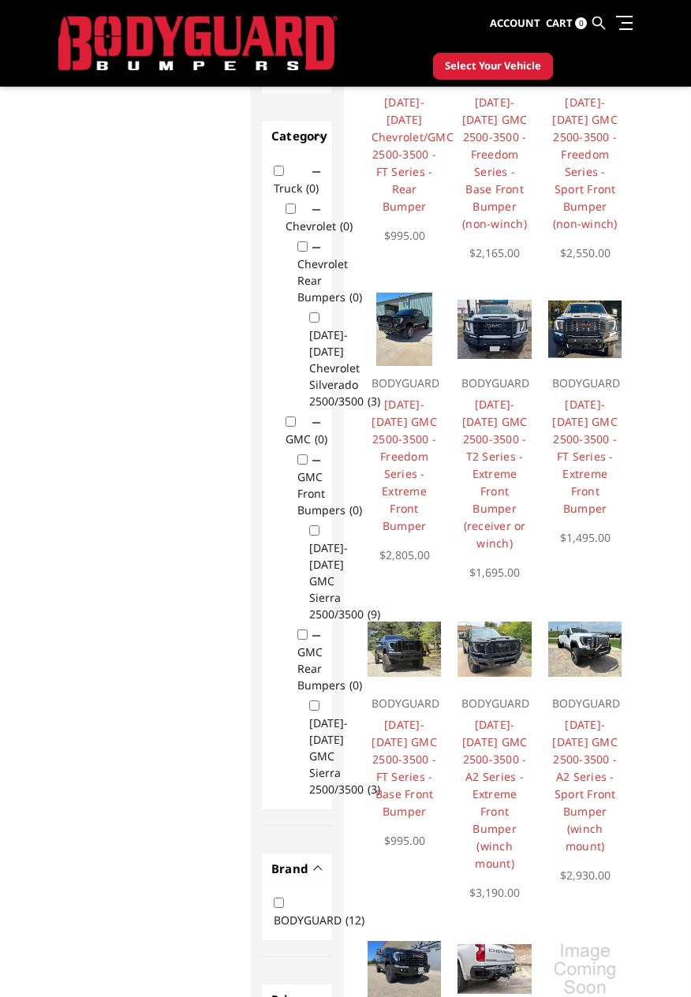
scroll to position [240, 0]
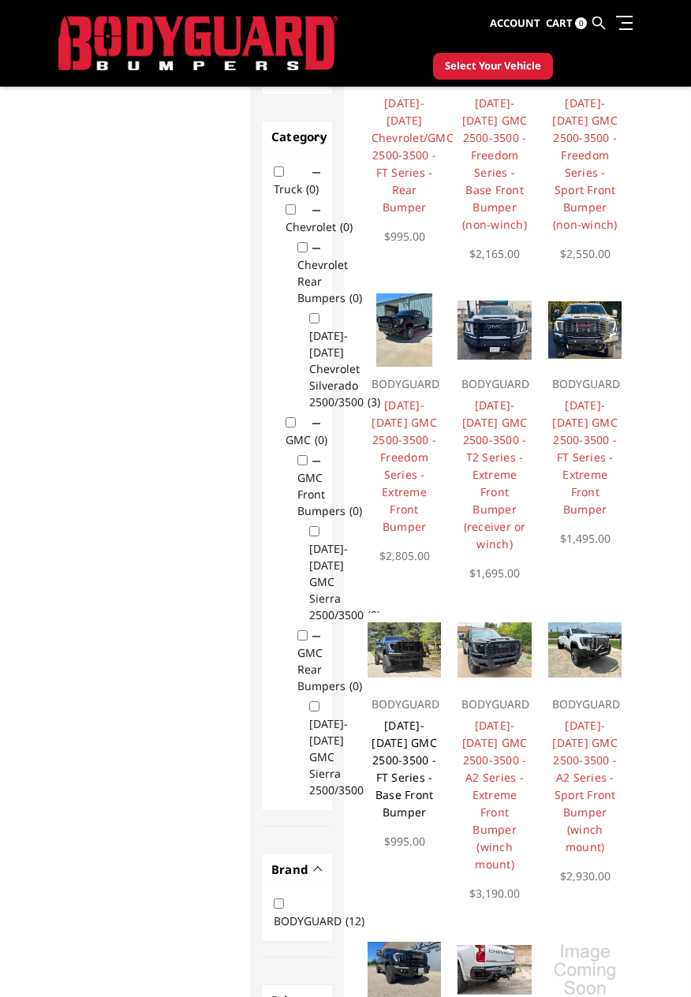
click at [406, 738] on link "[DATE]-[DATE] GMC 2500-3500 - FT Series - Base Front Bumper" at bounding box center [403, 769] width 65 height 102
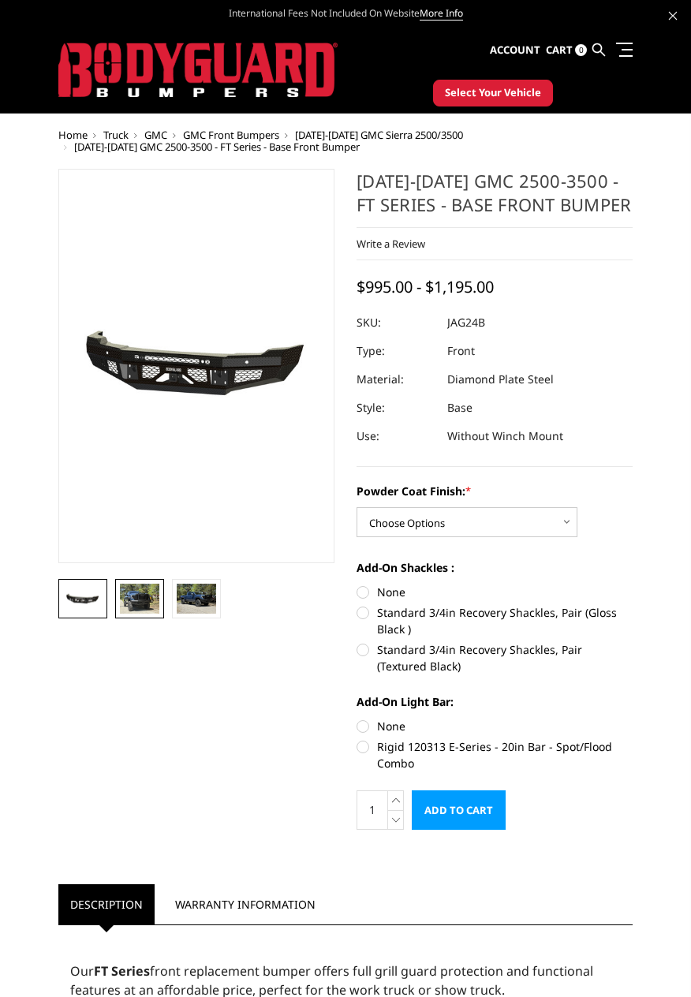
click at [137, 601] on img at bounding box center [139, 599] width 39 height 30
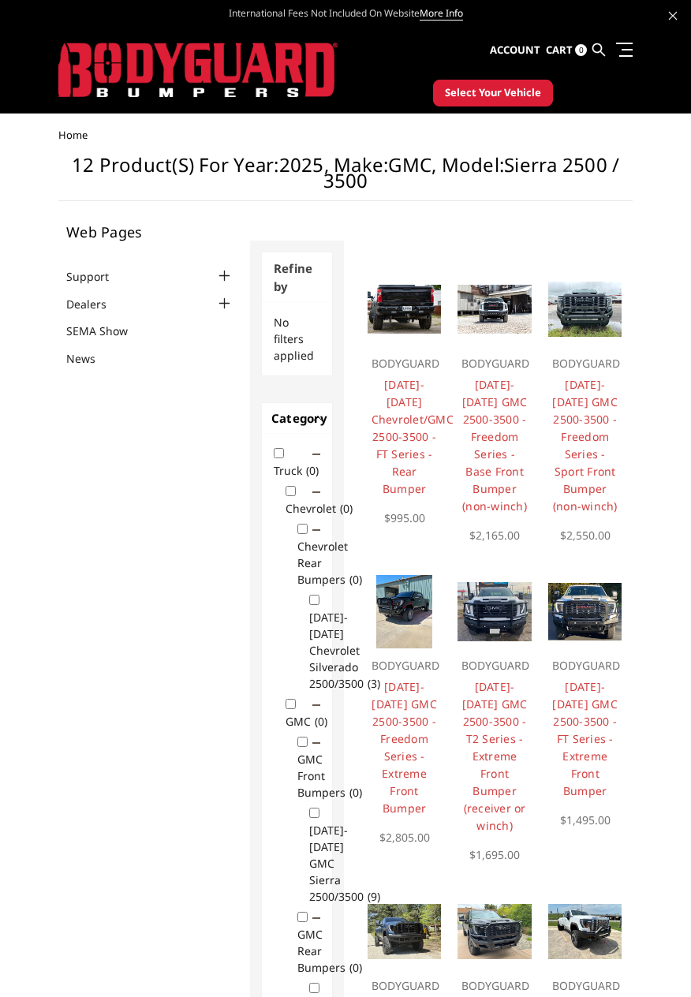
click at [399, 309] on img at bounding box center [404, 310] width 74 height 50
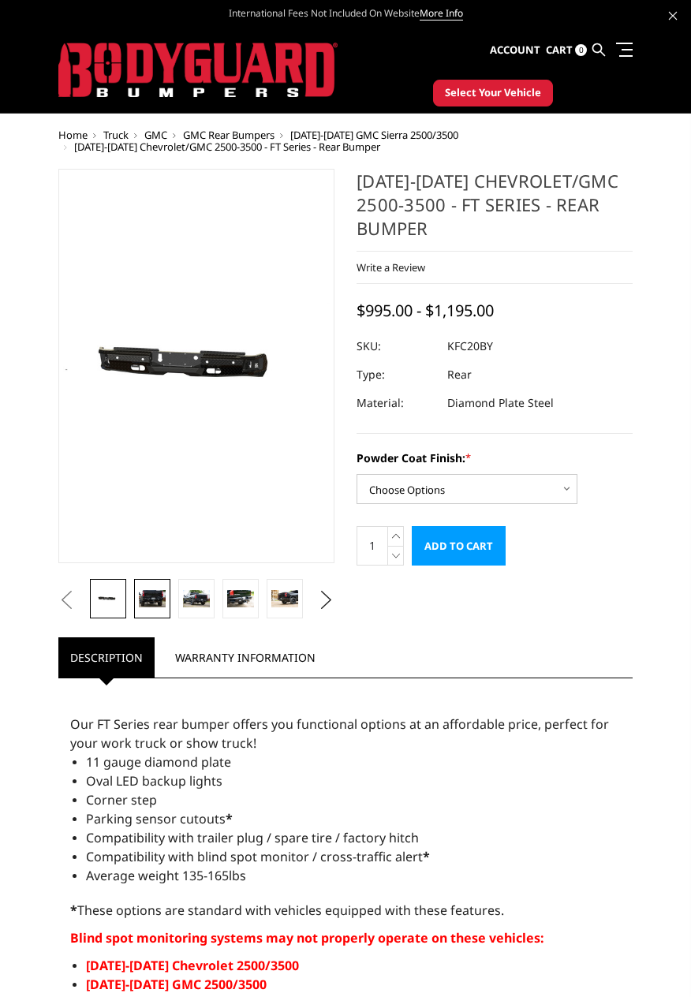
click at [150, 599] on img at bounding box center [152, 599] width 27 height 18
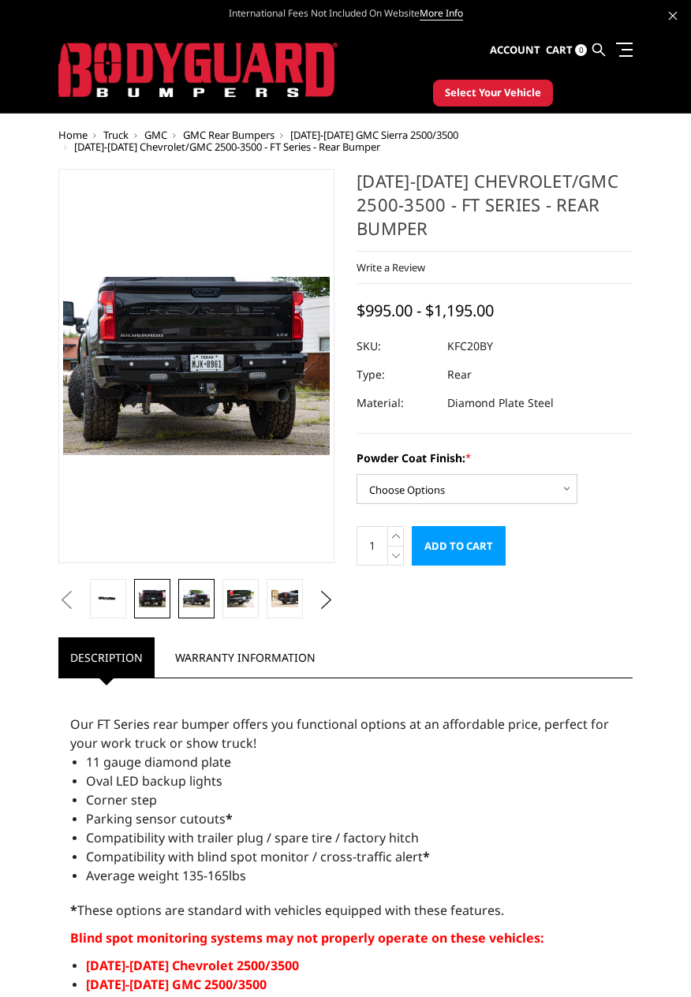
click at [196, 603] on img at bounding box center [196, 599] width 27 height 18
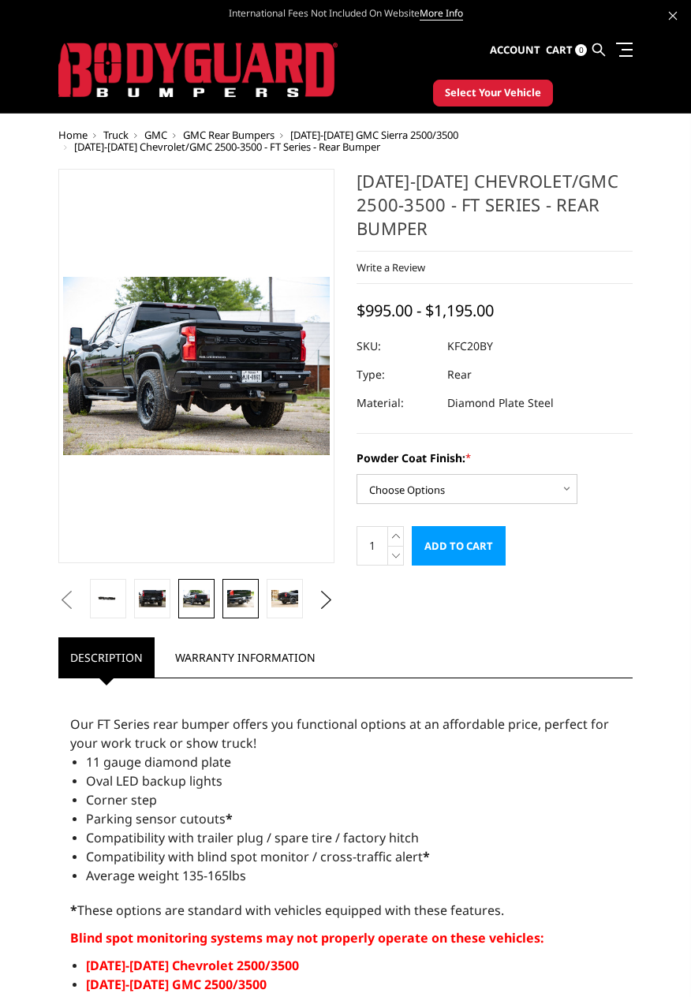
click at [237, 603] on img at bounding box center [240, 599] width 27 height 18
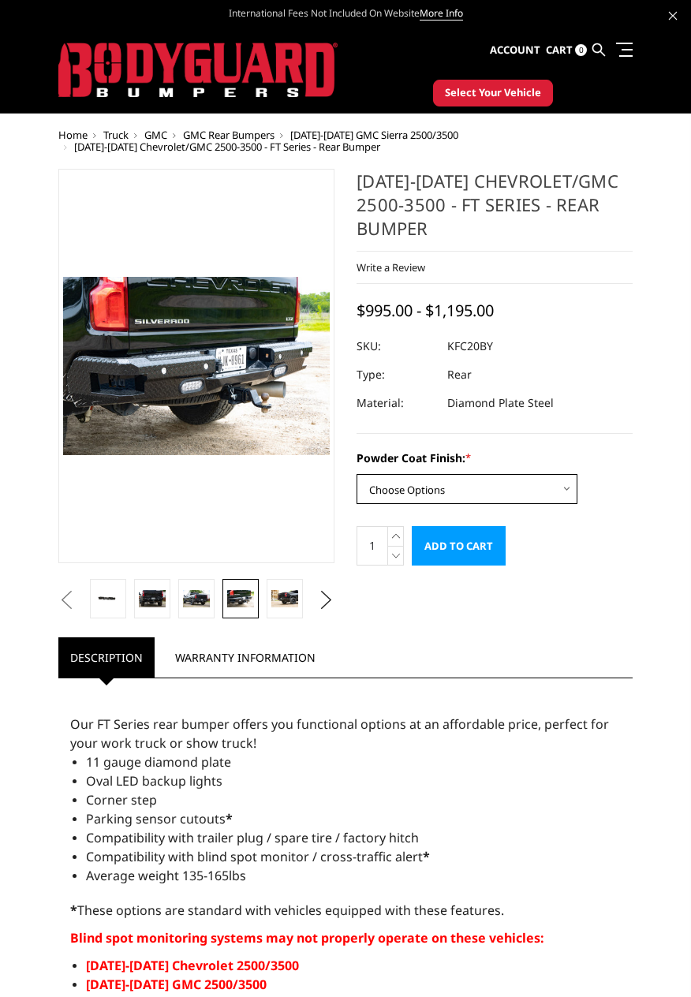
click at [528, 488] on select "Choose Options Bare Metal Gloss Black Powder Coat Textured Black Powder Coat" at bounding box center [466, 489] width 221 height 30
click at [356, 474] on select "Choose Options Bare Metal Gloss Black Powder Coat Textured Black Powder Coat" at bounding box center [466, 489] width 221 height 30
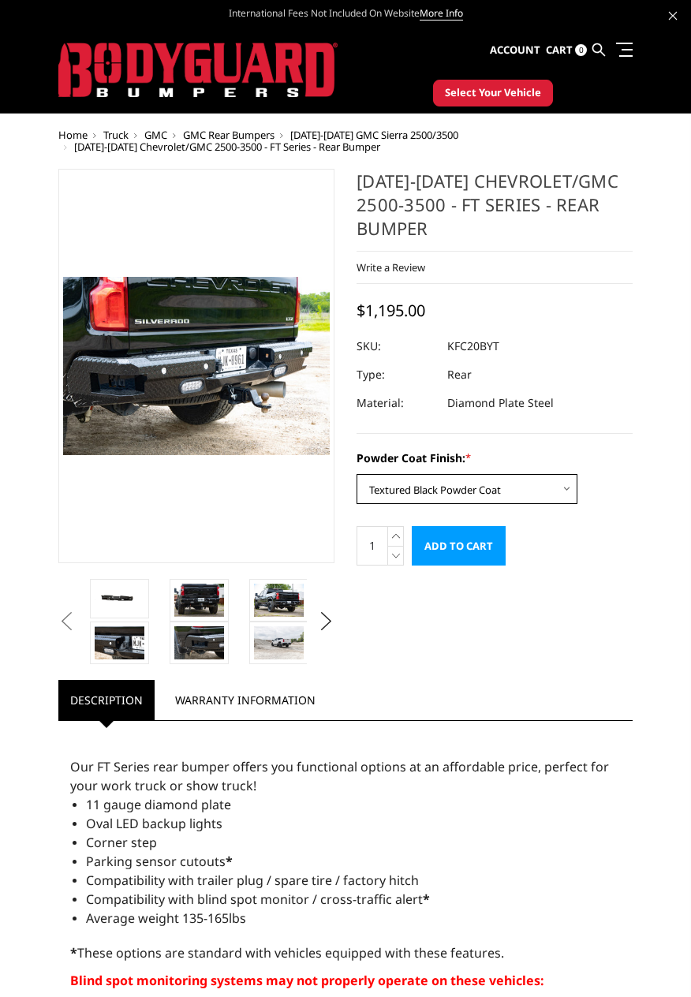
click at [517, 498] on select "Choose Options Bare Metal Gloss Black Powder Coat Textured Black Powder Coat" at bounding box center [466, 489] width 221 height 30
click at [356, 474] on select "Choose Options Bare Metal Gloss Black Powder Coat Textured Black Powder Coat" at bounding box center [466, 489] width 221 height 30
click at [530, 491] on select "Choose Options Bare Metal Gloss Black Powder Coat Textured Black Powder Coat" at bounding box center [466, 489] width 221 height 30
select select "3417"
click at [356, 474] on select "Choose Options Bare Metal Gloss Black Powder Coat Textured Black Powder Coat" at bounding box center [466, 489] width 221 height 30
